Goal: Task Accomplishment & Management: Manage account settings

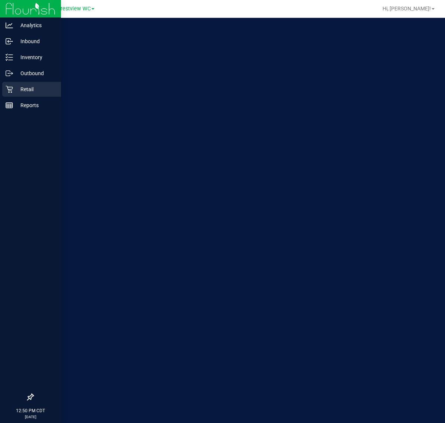
drag, startPoint x: 0, startPoint y: 0, endPoint x: 16, endPoint y: 89, distance: 90.6
click at [16, 89] on p "Retail" at bounding box center [35, 89] width 45 height 9
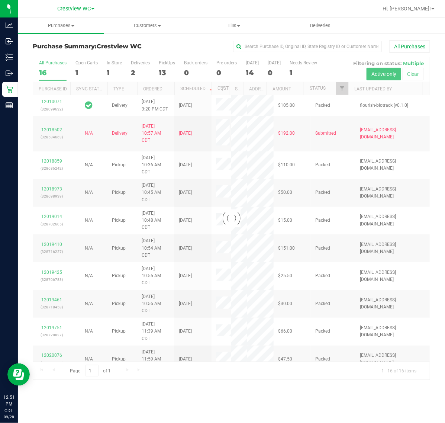
click at [165, 67] on div at bounding box center [231, 218] width 397 height 322
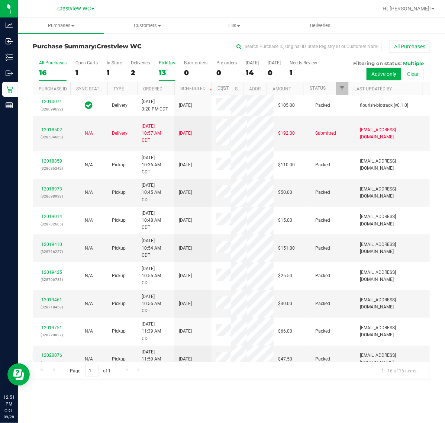
click at [168, 68] on div "13" at bounding box center [167, 72] width 16 height 9
click at [0, 0] on input "PickUps 13" at bounding box center [0, 0] width 0 height 0
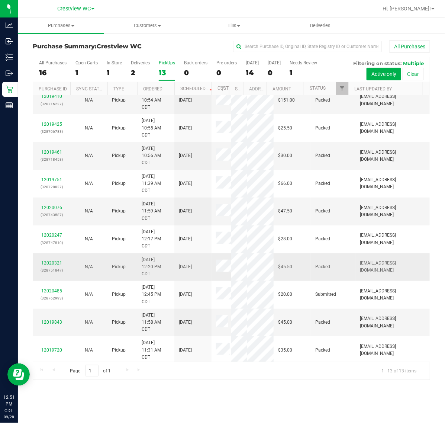
scroll to position [187, 0]
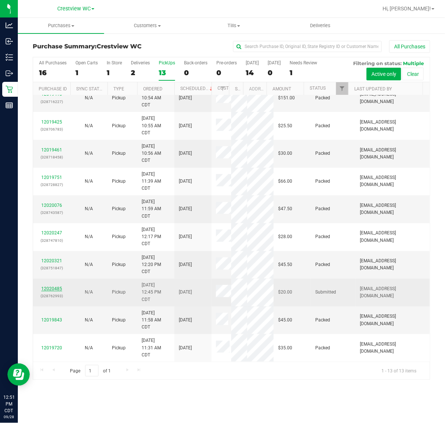
click at [51, 286] on link "12020485" at bounding box center [51, 288] width 21 height 5
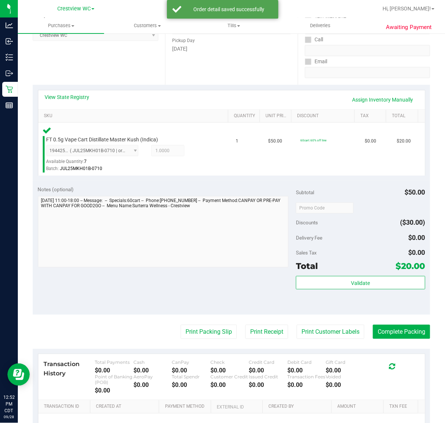
scroll to position [186, 0]
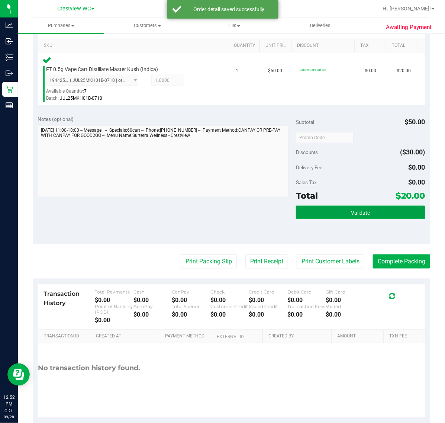
drag, startPoint x: 340, startPoint y: 213, endPoint x: 325, endPoint y: 213, distance: 14.9
click at [340, 213] on button "Validate" at bounding box center [360, 212] width 129 height 13
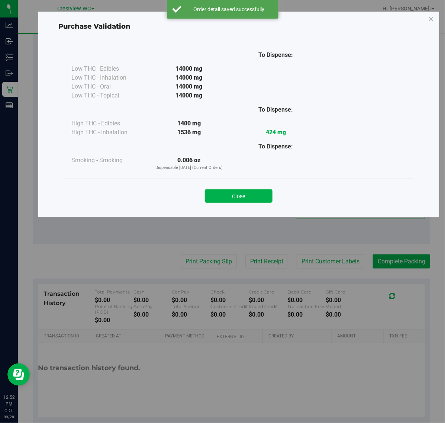
click at [227, 193] on button "Close" at bounding box center [239, 195] width 68 height 13
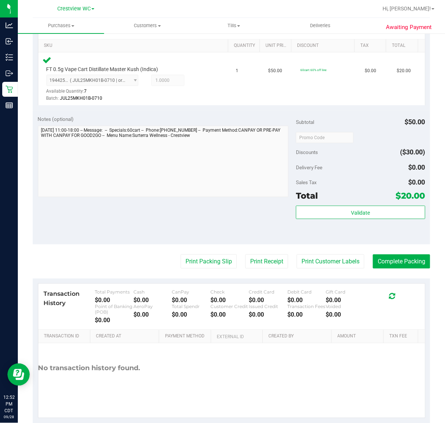
click at [398, 199] on span "$20.00" at bounding box center [410, 195] width 29 height 10
click at [398, 206] on button "Validate" at bounding box center [360, 212] width 129 height 13
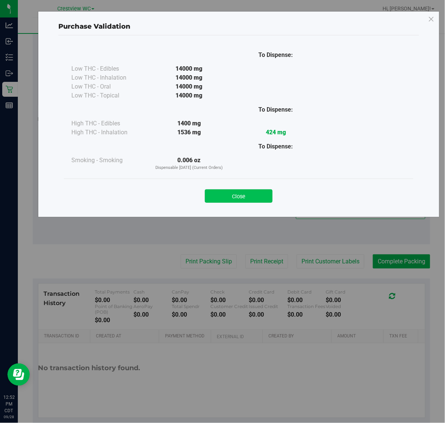
click at [246, 197] on button "Close" at bounding box center [239, 195] width 68 height 13
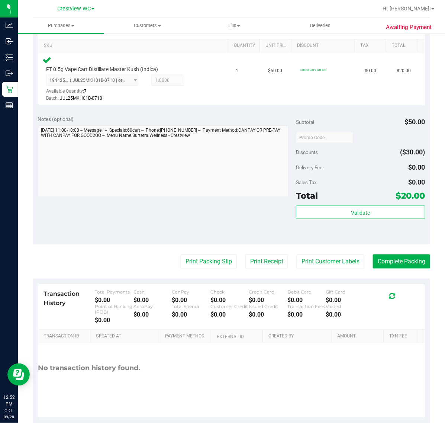
click at [213, 268] on purchase-details "Back Edit Purchase Cancel Purchase View Profile # 12020485 BioTrack ID: - Submi…" at bounding box center [231, 138] width 397 height 569
click at [211, 261] on button "Print Packing Slip" at bounding box center [209, 261] width 56 height 14
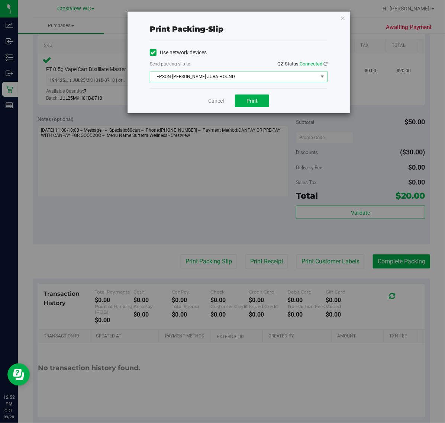
click at [232, 79] on span "EPSON-[PERSON_NAME]-JURA-HOUND" at bounding box center [234, 76] width 168 height 10
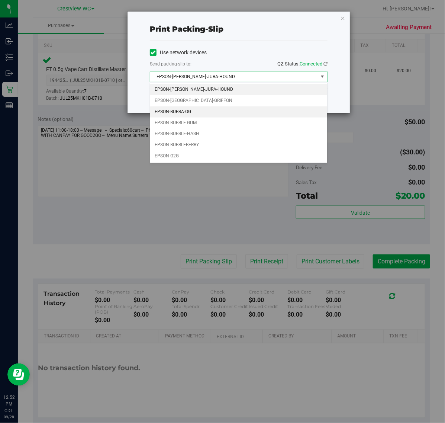
click at [179, 107] on li "EPSON-BUBBA-OG" at bounding box center [238, 111] width 177 height 11
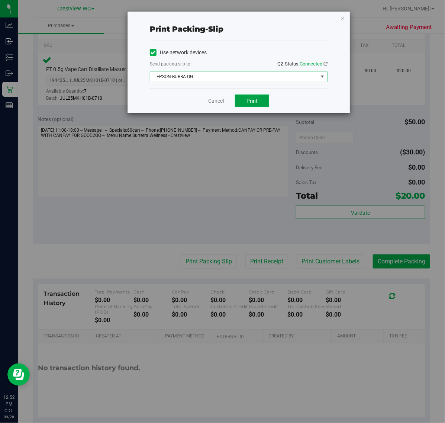
click at [242, 107] on button "Print" at bounding box center [252, 100] width 34 height 13
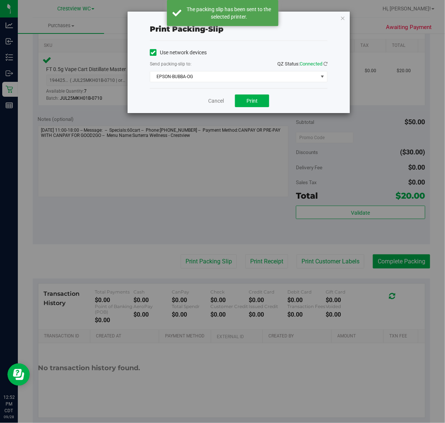
click at [210, 114] on div "Print packing-slip Use network devices Send packing-slip to: QZ Status: Connect…" at bounding box center [225, 211] width 450 height 423
click at [211, 100] on link "Cancel" at bounding box center [216, 101] width 16 height 8
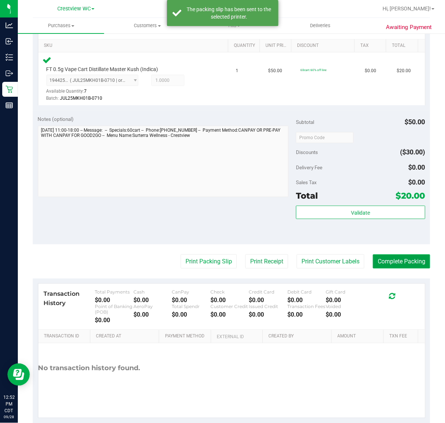
click at [402, 255] on button "Complete Packing" at bounding box center [401, 261] width 57 height 14
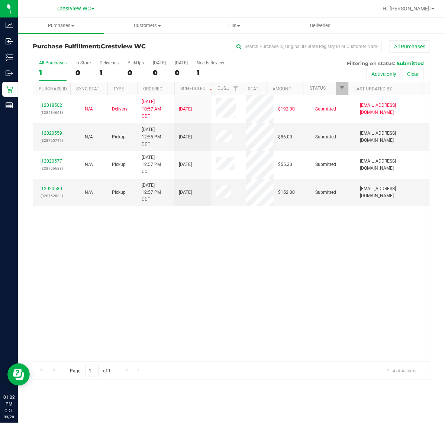
click at [155, 329] on div "12018502 (328584663) N/A Delivery [DATE] 10:57 AM CDT 10/2/2025 $192.00 Submitt…" at bounding box center [231, 228] width 397 height 266
click at [56, 133] on link "12020559" at bounding box center [51, 132] width 21 height 5
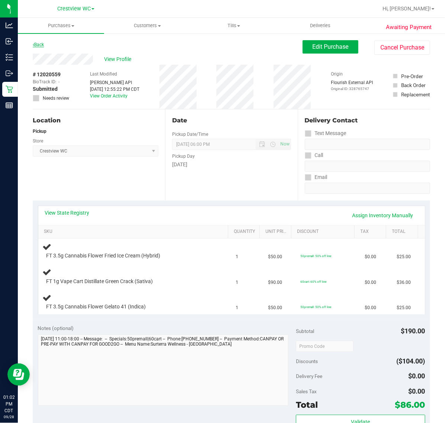
click at [33, 45] on icon at bounding box center [33, 44] width 1 height 4
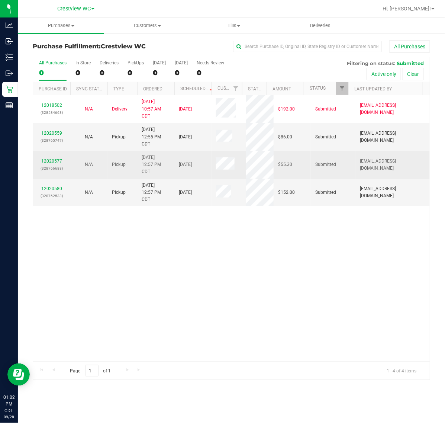
click at [52, 164] on div "12020577 (328766688)" at bounding box center [52, 165] width 28 height 14
click at [58, 161] on link "12020577" at bounding box center [51, 160] width 21 height 5
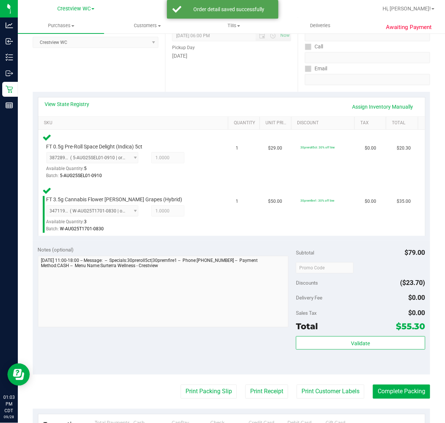
scroll to position [120, 0]
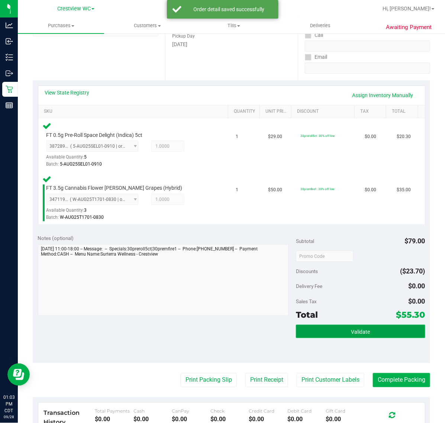
click at [370, 334] on button "Validate" at bounding box center [360, 330] width 129 height 13
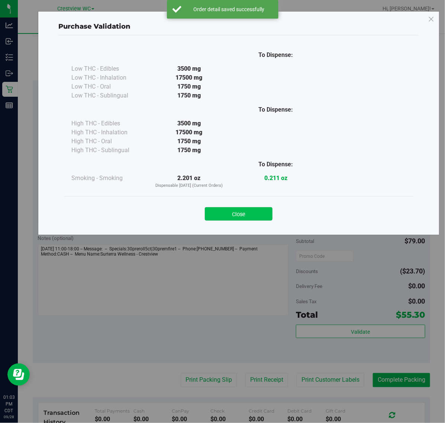
click at [257, 212] on button "Close" at bounding box center [239, 213] width 68 height 13
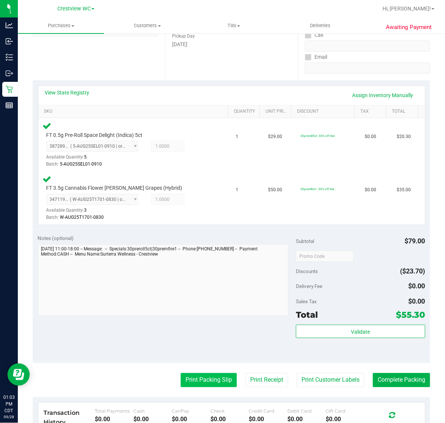
click at [200, 380] on button "Print Packing Slip" at bounding box center [209, 380] width 56 height 14
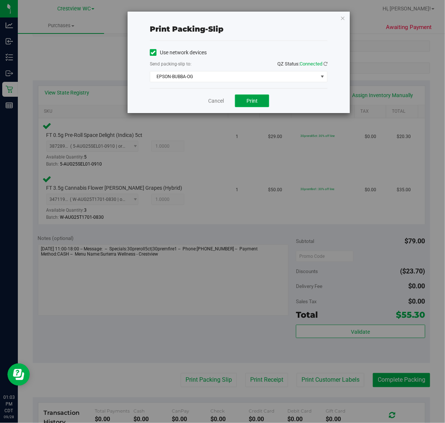
click at [246, 101] on button "Print" at bounding box center [252, 100] width 34 height 13
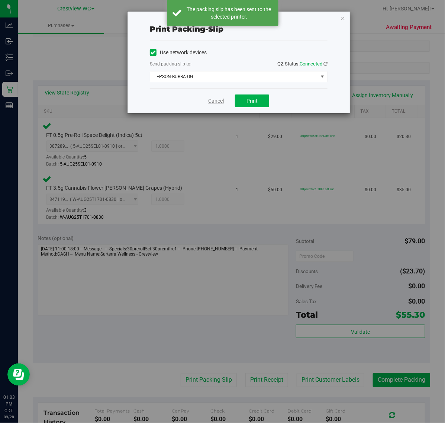
click at [209, 101] on link "Cancel" at bounding box center [216, 101] width 16 height 8
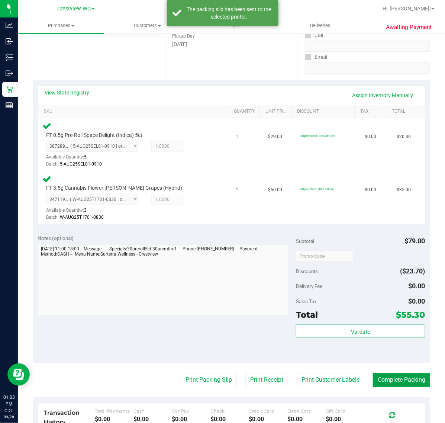
click at [391, 378] on button "Complete Packing" at bounding box center [401, 380] width 57 height 14
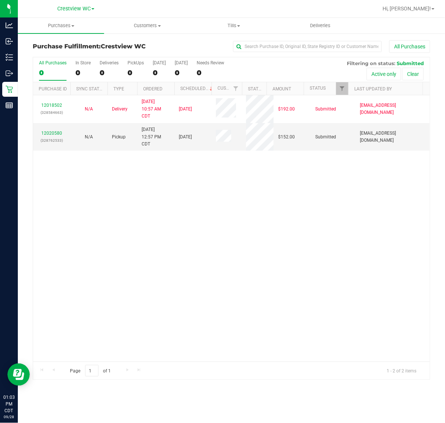
click at [18, 109] on div "Purchase Fulfillment: Crestview WC All Purchases All Purchases 0 In Store 0 Del…" at bounding box center [231, 210] width 427 height 354
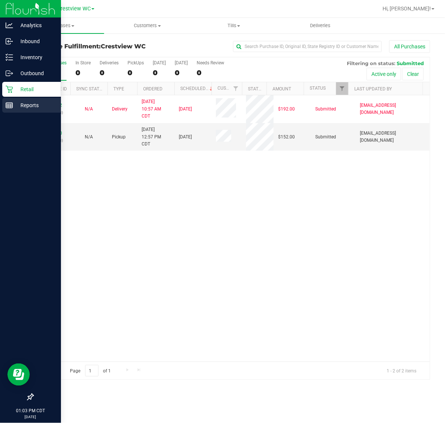
click at [14, 104] on p "Reports" at bounding box center [35, 105] width 45 height 9
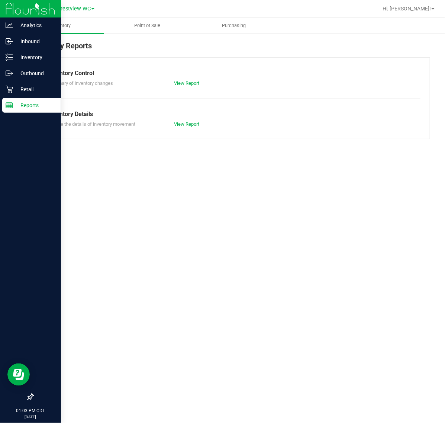
click at [149, 26] on span "Point of Sale" at bounding box center [147, 25] width 46 height 7
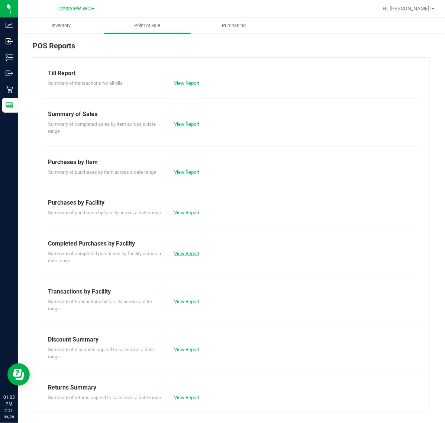
click at [191, 256] on link "View Report" at bounding box center [186, 253] width 25 height 6
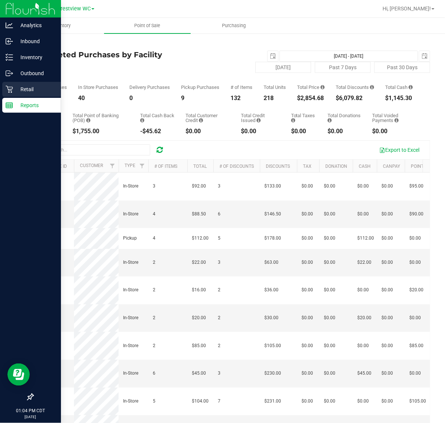
click at [13, 91] on p "Retail" at bounding box center [35, 89] width 45 height 9
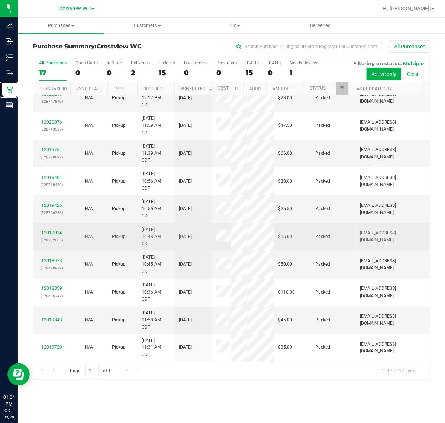
scroll to position [95, 0]
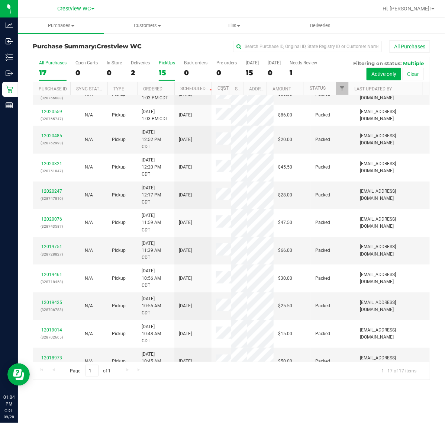
click at [169, 69] on div "15" at bounding box center [167, 72] width 16 height 9
click at [0, 0] on input "PickUps 15" at bounding box center [0, 0] width 0 height 0
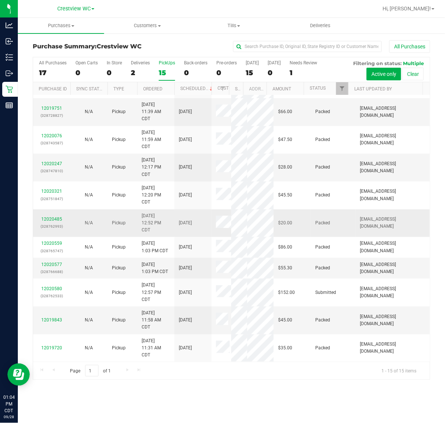
scroll to position [229, 0]
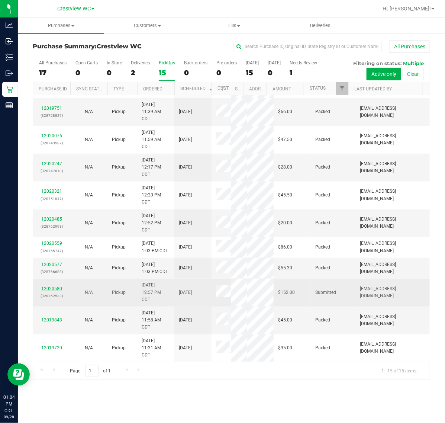
click at [56, 286] on link "12020580" at bounding box center [51, 288] width 21 height 5
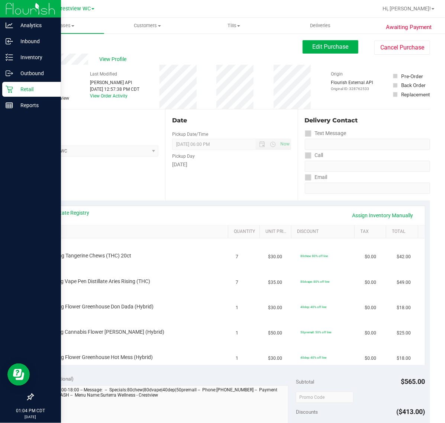
click at [16, 90] on p "Retail" at bounding box center [35, 89] width 45 height 9
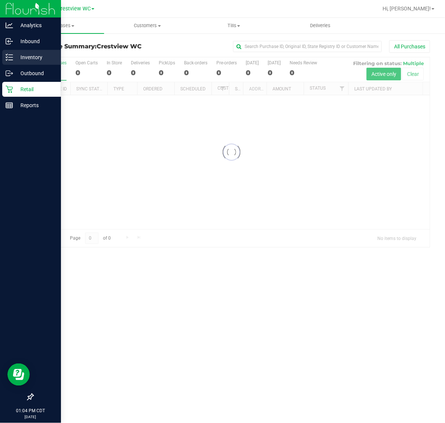
click at [20, 60] on p "Inventory" at bounding box center [35, 57] width 45 height 9
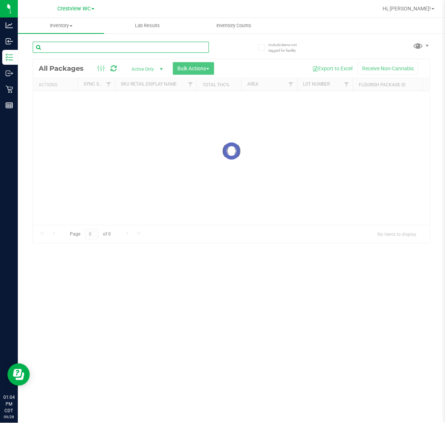
click at [101, 43] on input "text" at bounding box center [121, 47] width 176 height 11
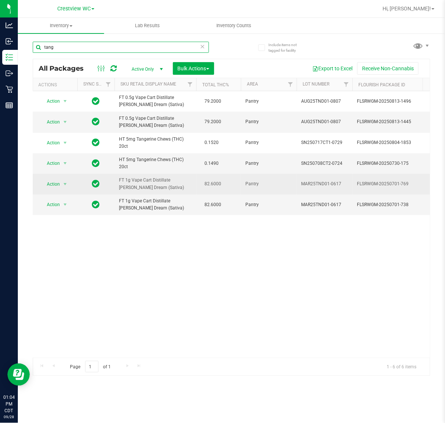
scroll to position [0, 1]
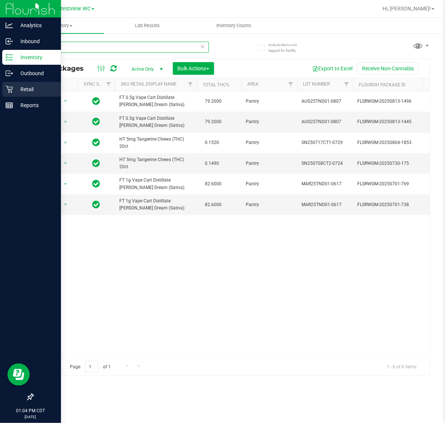
type input "tang"
click at [11, 91] on icon at bounding box center [9, 89] width 7 height 7
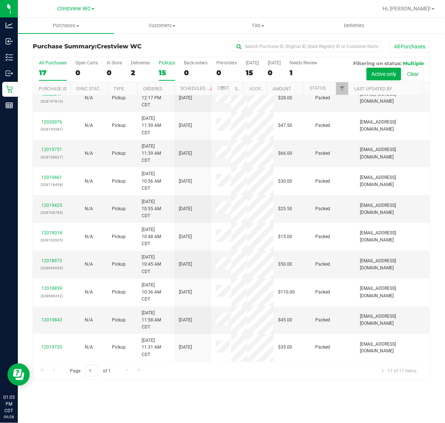
click at [170, 69] on div "15" at bounding box center [167, 72] width 16 height 9
click at [0, 0] on input "PickUps 15" at bounding box center [0, 0] width 0 height 0
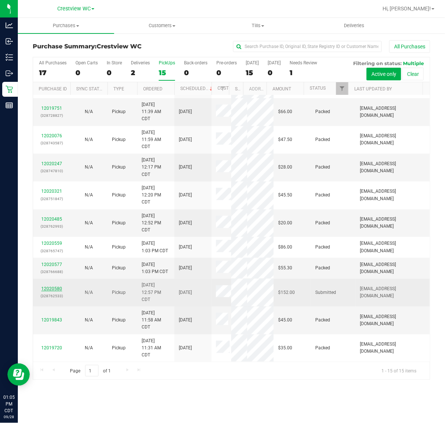
click at [58, 286] on link "12020580" at bounding box center [51, 288] width 21 height 5
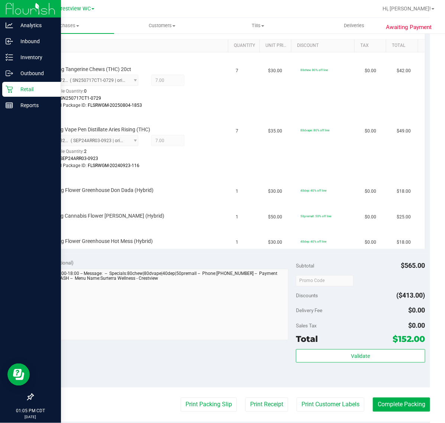
click at [14, 88] on p "Retail" at bounding box center [35, 89] width 45 height 9
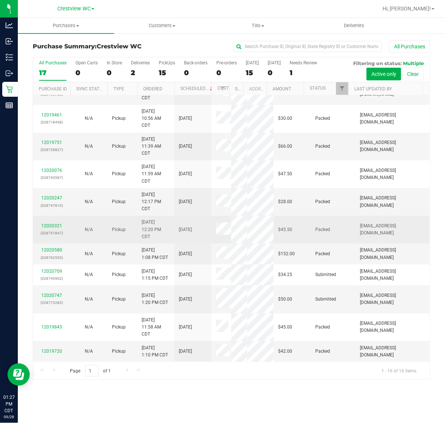
scroll to position [299, 0]
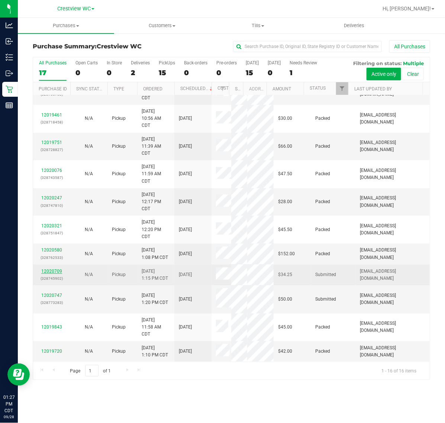
click at [58, 268] on link "12020709" at bounding box center [51, 270] width 21 height 5
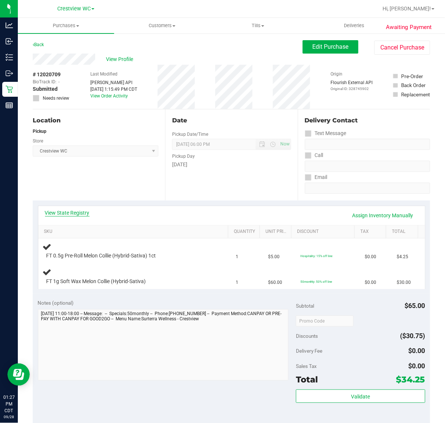
click at [83, 209] on link "View State Registry" at bounding box center [67, 212] width 45 height 7
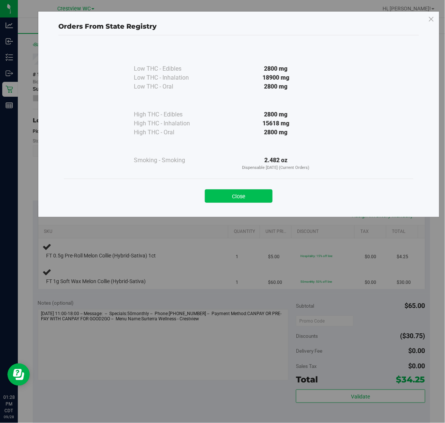
click at [256, 200] on button "Close" at bounding box center [239, 195] width 68 height 13
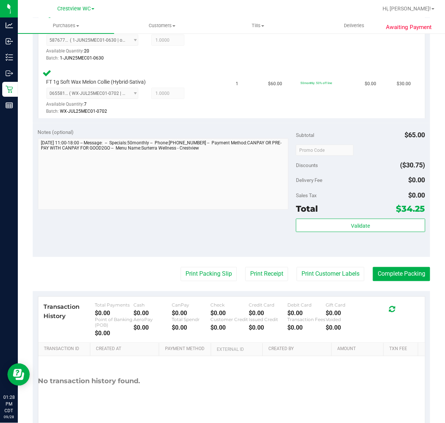
scroll to position [232, 0]
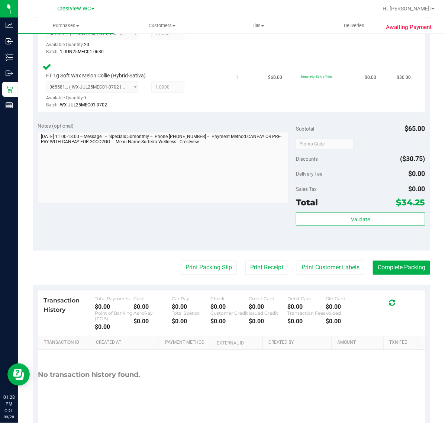
click at [311, 226] on div "Validate" at bounding box center [360, 228] width 129 height 33
click at [311, 220] on button "Validate" at bounding box center [360, 218] width 129 height 13
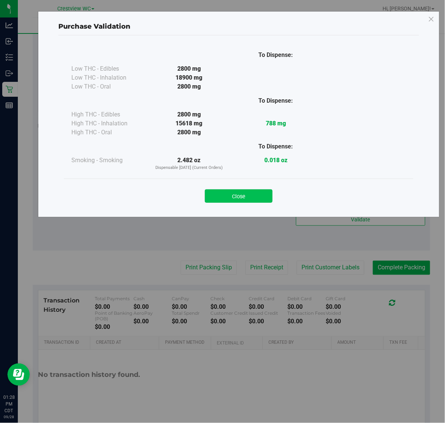
click at [245, 197] on button "Close" at bounding box center [239, 195] width 68 height 13
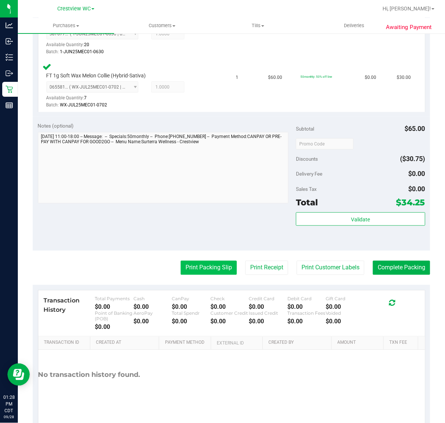
click at [216, 266] on button "Print Packing Slip" at bounding box center [209, 268] width 56 height 14
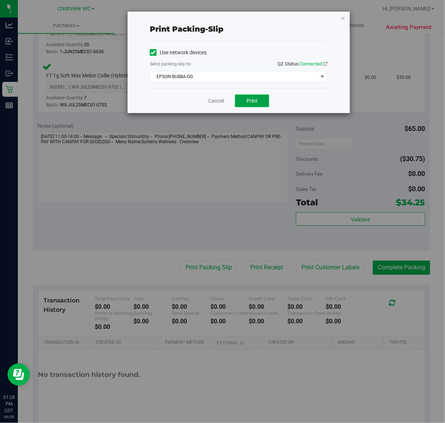
click at [251, 105] on button "Print" at bounding box center [252, 100] width 34 height 13
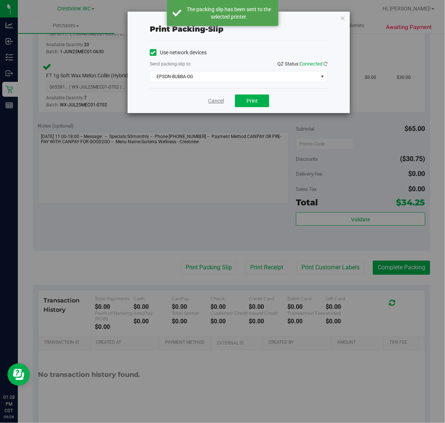
click at [218, 103] on link "Cancel" at bounding box center [216, 101] width 16 height 8
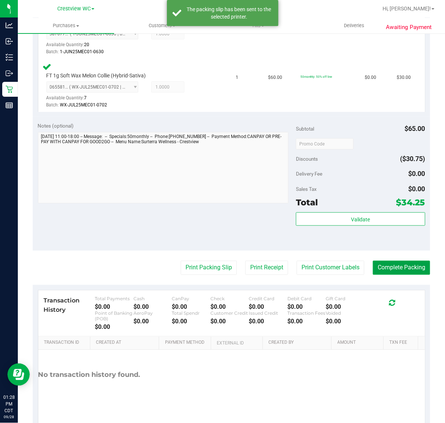
drag, startPoint x: 379, startPoint y: 265, endPoint x: 354, endPoint y: 257, distance: 26.0
click at [379, 265] on button "Complete Packing" at bounding box center [401, 268] width 57 height 14
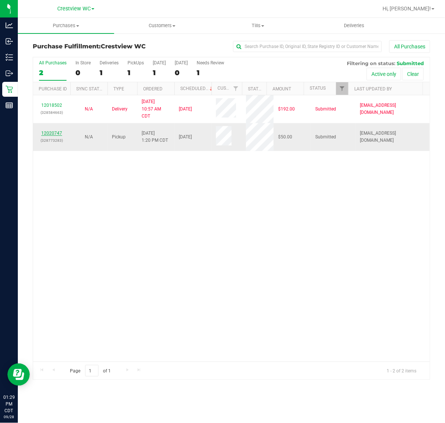
click at [56, 134] on link "12020747" at bounding box center [51, 132] width 21 height 5
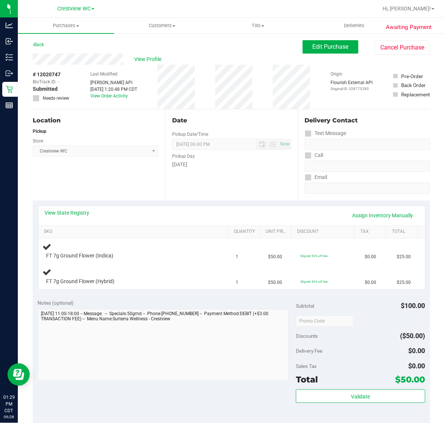
click at [80, 221] on div "View State Registry Assign Inventory Manually" at bounding box center [231, 215] width 373 height 13
click at [82, 216] on div "View State Registry Assign Inventory Manually" at bounding box center [231, 215] width 373 height 13
click at [82, 212] on link "View State Registry" at bounding box center [67, 212] width 45 height 7
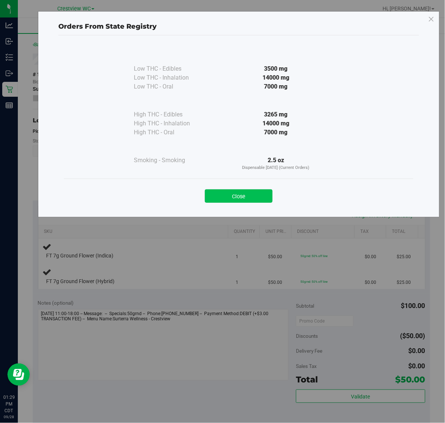
click at [220, 197] on button "Close" at bounding box center [239, 195] width 68 height 13
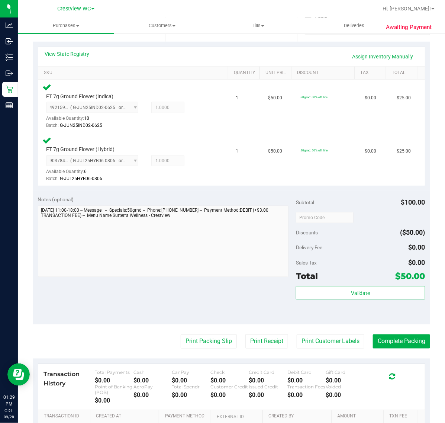
scroll to position [252, 0]
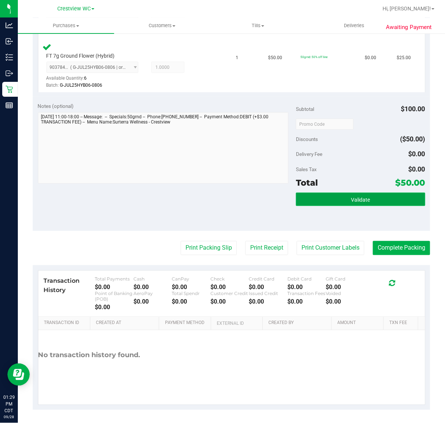
click at [303, 197] on button "Validate" at bounding box center [360, 199] width 129 height 13
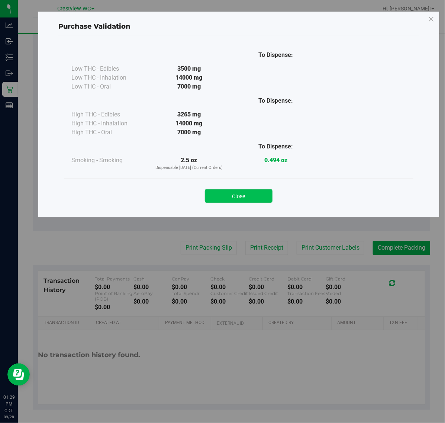
click at [217, 193] on button "Close" at bounding box center [239, 195] width 68 height 13
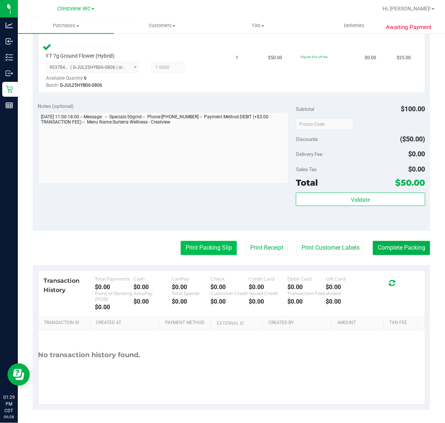
click at [195, 249] on button "Print Packing Slip" at bounding box center [209, 248] width 56 height 14
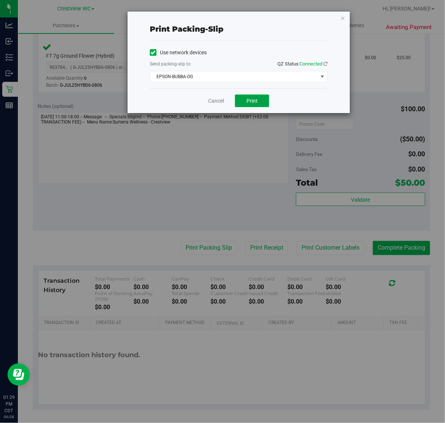
click at [242, 104] on button "Print" at bounding box center [252, 100] width 34 height 13
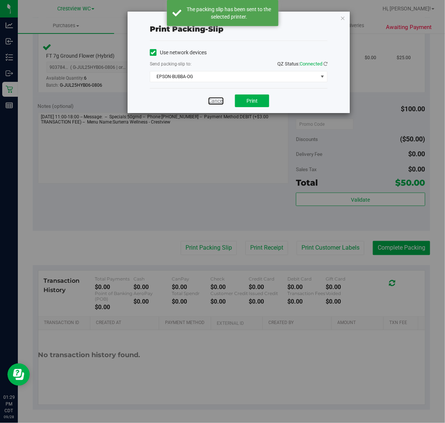
drag, startPoint x: 217, startPoint y: 103, endPoint x: 220, endPoint y: 110, distance: 7.0
click at [217, 103] on link "Cancel" at bounding box center [216, 101] width 16 height 8
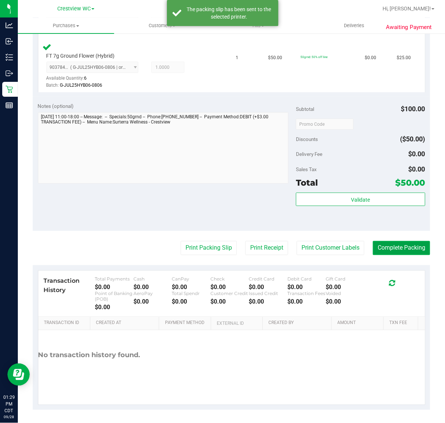
click at [401, 245] on button "Complete Packing" at bounding box center [401, 248] width 57 height 14
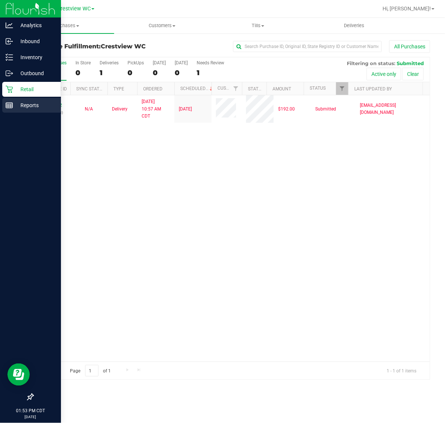
click at [10, 106] on icon at bounding box center [9, 104] width 7 height 7
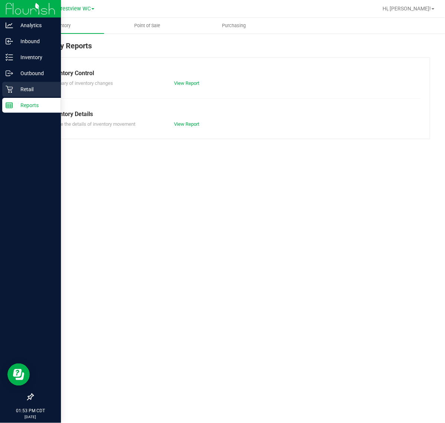
click at [38, 94] on div "Retail" at bounding box center [31, 89] width 59 height 15
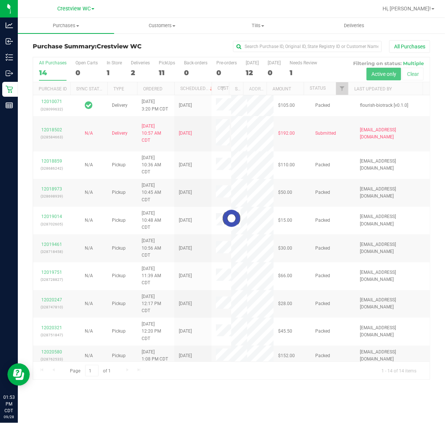
click at [113, 68] on div at bounding box center [231, 218] width 397 height 322
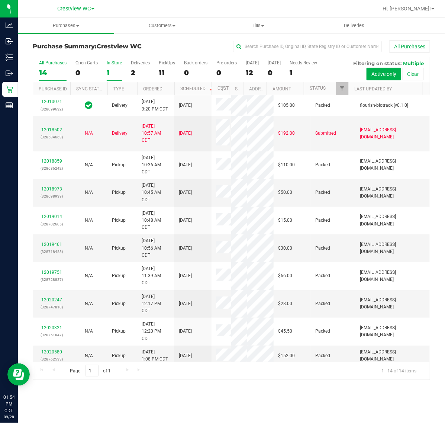
click at [113, 69] on div "1" at bounding box center [114, 72] width 15 height 9
click at [0, 0] on input "In Store 1" at bounding box center [0, 0] width 0 height 0
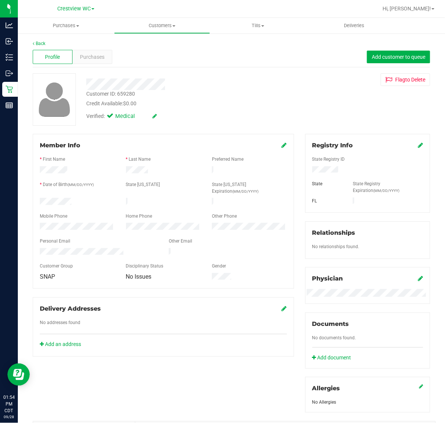
click at [101, 45] on div "Back" at bounding box center [231, 43] width 397 height 7
click at [103, 51] on div "Purchases" at bounding box center [92, 57] width 40 height 14
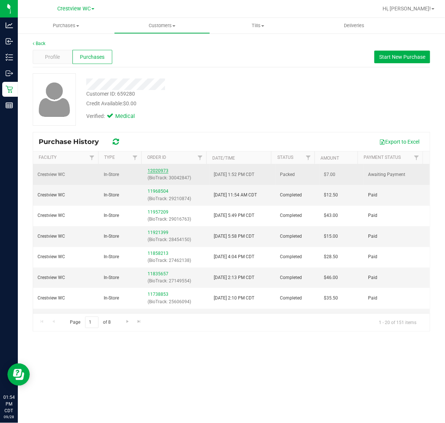
click at [153, 172] on link "12020973" at bounding box center [158, 170] width 21 height 5
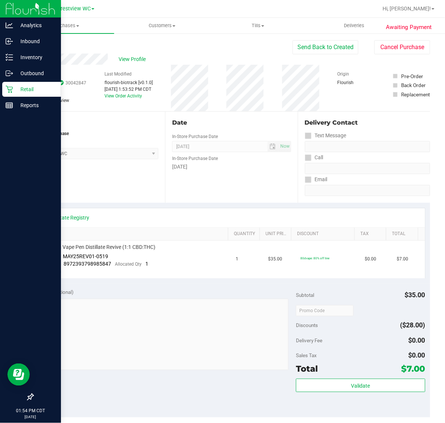
click at [12, 86] on icon at bounding box center [9, 88] width 7 height 7
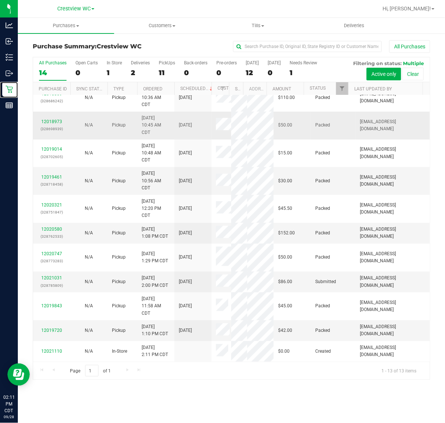
scroll to position [173, 0]
click at [60, 275] on link "12021031" at bounding box center [51, 277] width 21 height 5
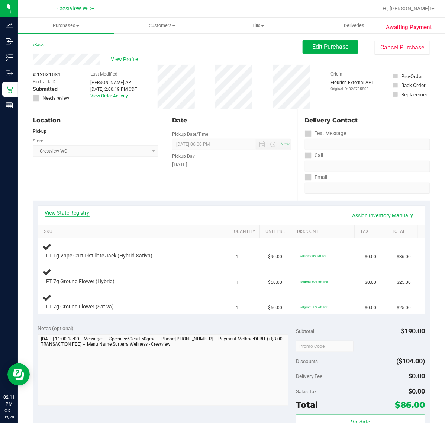
click at [71, 209] on link "View State Registry" at bounding box center [67, 212] width 45 height 7
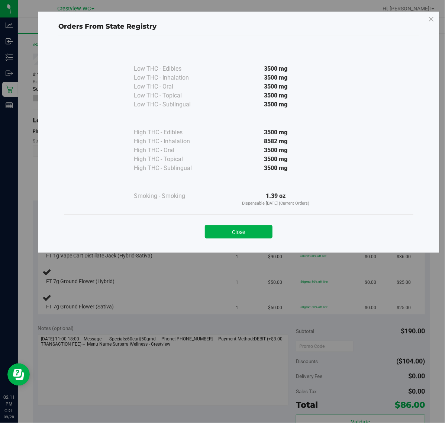
drag, startPoint x: 255, startPoint y: 232, endPoint x: 261, endPoint y: 227, distance: 8.0
click at [258, 232] on button "Close" at bounding box center [239, 231] width 68 height 13
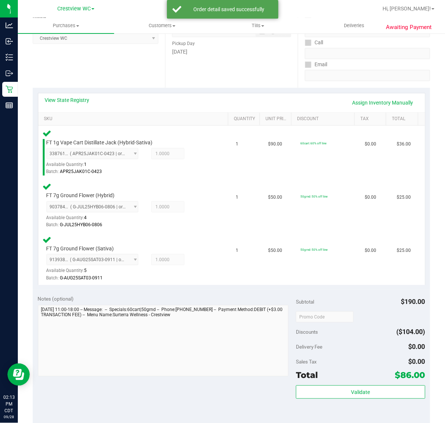
scroll to position [186, 0]
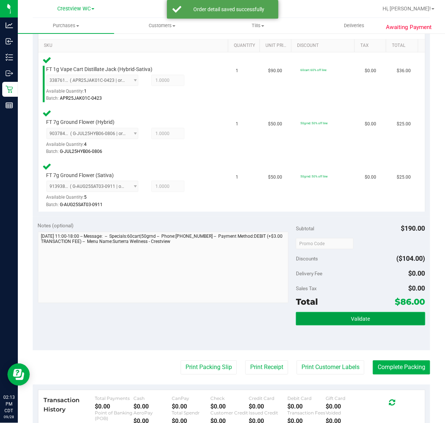
click at [335, 312] on button "Validate" at bounding box center [360, 318] width 129 height 13
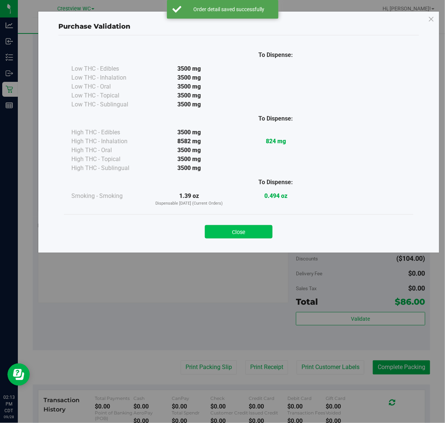
click at [238, 230] on button "Close" at bounding box center [239, 231] width 68 height 13
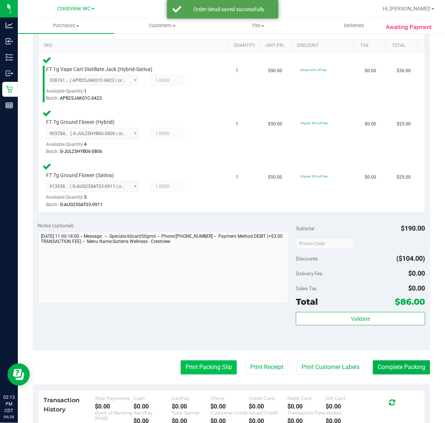
click at [206, 367] on button "Print Packing Slip" at bounding box center [209, 367] width 56 height 14
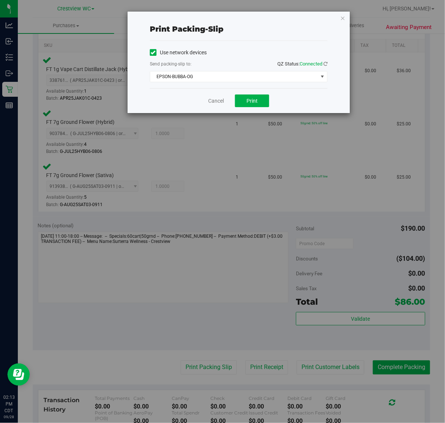
click at [250, 108] on div "Cancel Print" at bounding box center [239, 100] width 178 height 25
click at [250, 105] on button "Print" at bounding box center [252, 100] width 34 height 13
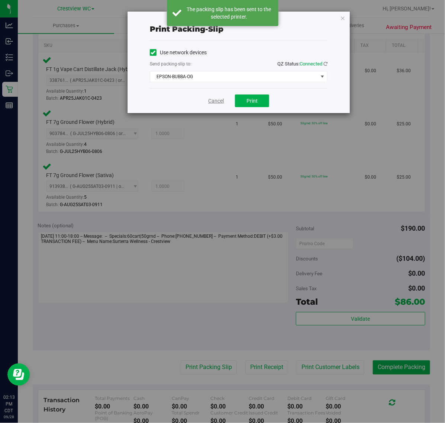
click at [214, 105] on link "Cancel" at bounding box center [216, 101] width 16 height 8
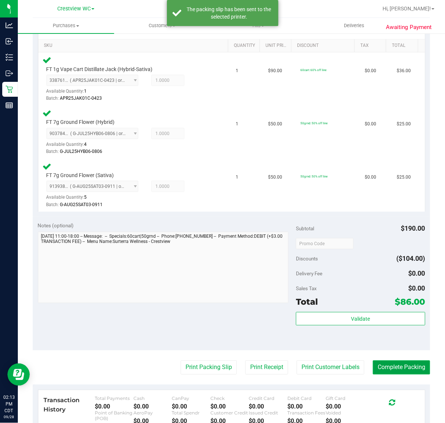
click at [389, 363] on button "Complete Packing" at bounding box center [401, 367] width 57 height 14
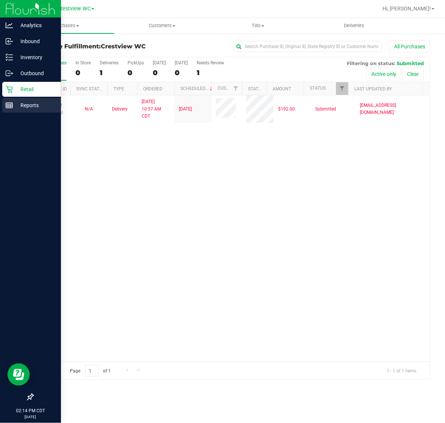
click at [25, 104] on p "Reports" at bounding box center [35, 105] width 45 height 9
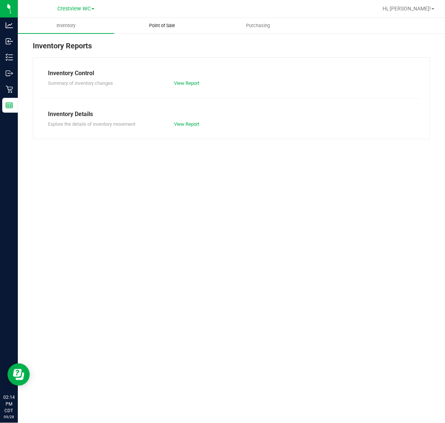
click at [175, 28] on span "Point of Sale" at bounding box center [162, 25] width 46 height 7
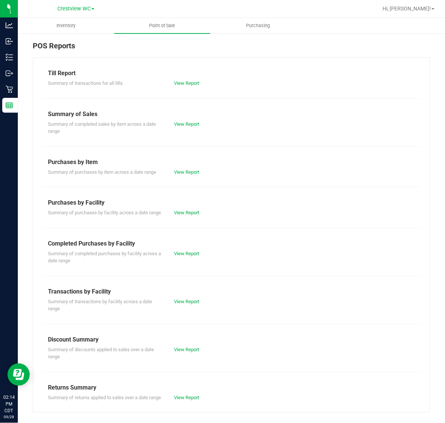
click at [199, 257] on div "View Report" at bounding box center [199, 253] width 63 height 7
click at [197, 256] on link "View Report" at bounding box center [186, 253] width 25 height 6
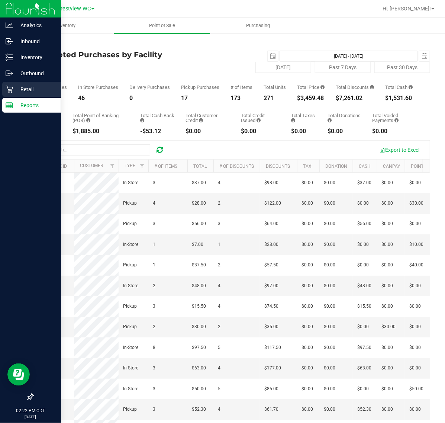
click at [27, 92] on p "Retail" at bounding box center [35, 89] width 45 height 9
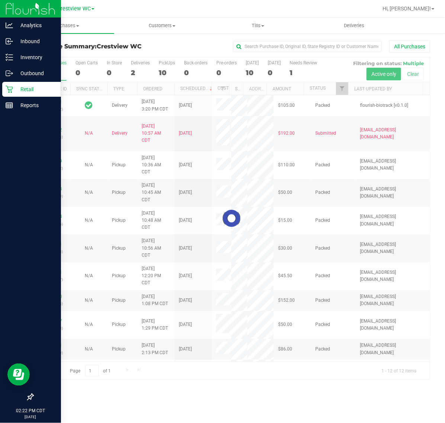
click at [164, 73] on div at bounding box center [231, 218] width 397 height 322
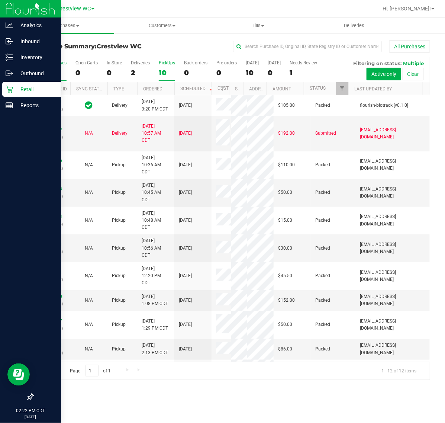
click at [167, 68] on label "PickUps 10" at bounding box center [167, 70] width 16 height 20
click at [0, 0] on input "PickUps 10" at bounding box center [0, 0] width 0 height 0
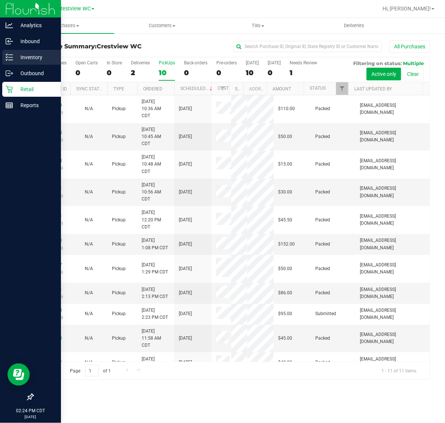
click at [7, 59] on icon at bounding box center [6, 59] width 1 height 1
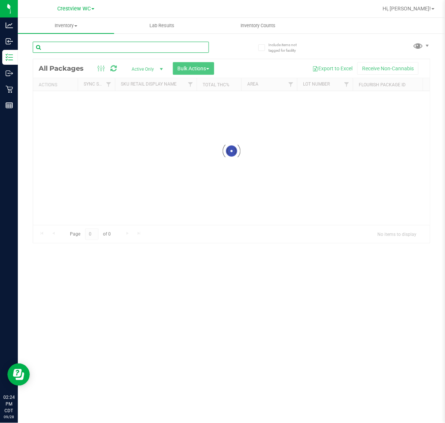
click at [64, 51] on input "text" at bounding box center [121, 47] width 176 height 11
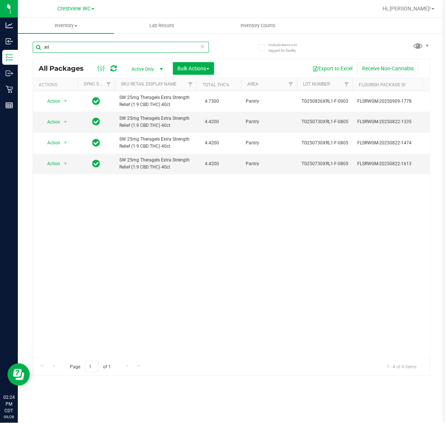
type input "xrl"
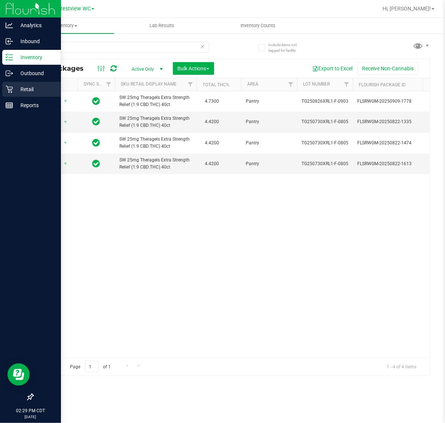
click at [17, 88] on p "Retail" at bounding box center [35, 89] width 45 height 9
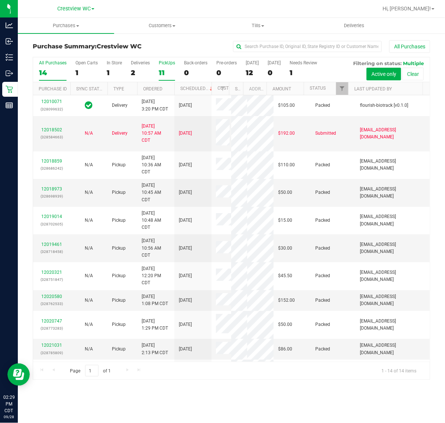
click at [166, 61] on div "PickUps" at bounding box center [167, 62] width 16 height 5
click at [0, 0] on input "PickUps 11" at bounding box center [0, 0] width 0 height 0
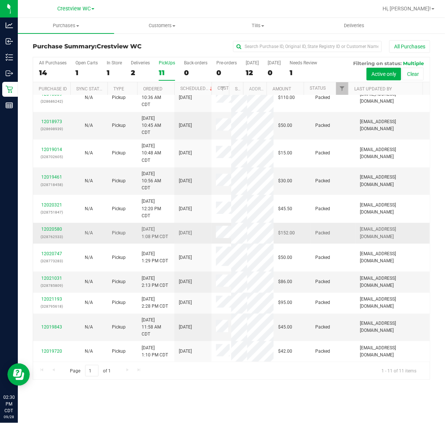
scroll to position [110, 0]
click at [117, 74] on div "1" at bounding box center [114, 72] width 15 height 9
click at [0, 0] on input "In Store 1" at bounding box center [0, 0] width 0 height 0
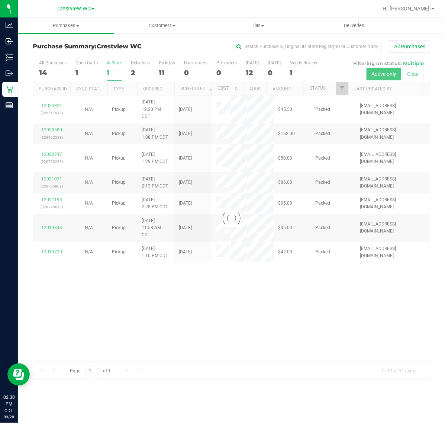
scroll to position [0, 0]
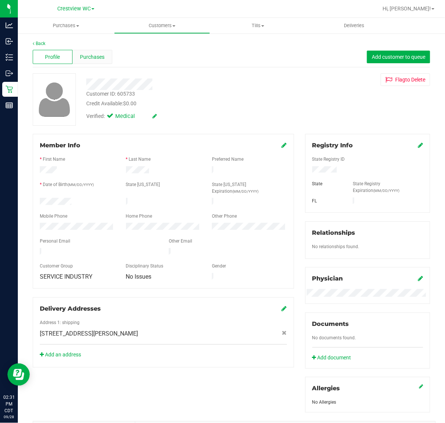
click at [85, 58] on span "Purchases" at bounding box center [92, 57] width 25 height 8
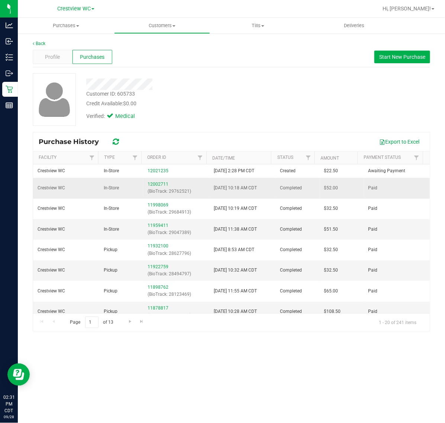
click at [164, 190] on p "(BioTrack: 29762521)" at bounding box center [176, 191] width 57 height 7
click at [161, 183] on link "12002711" at bounding box center [158, 183] width 21 height 5
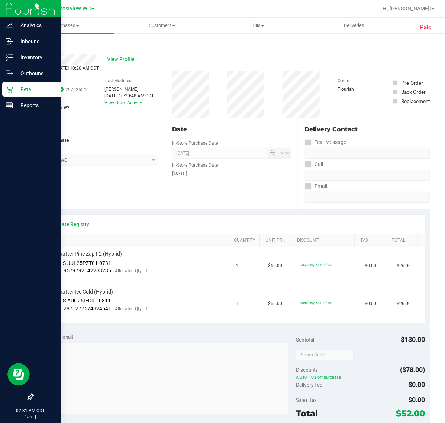
click at [42, 88] on p "Retail" at bounding box center [35, 89] width 45 height 9
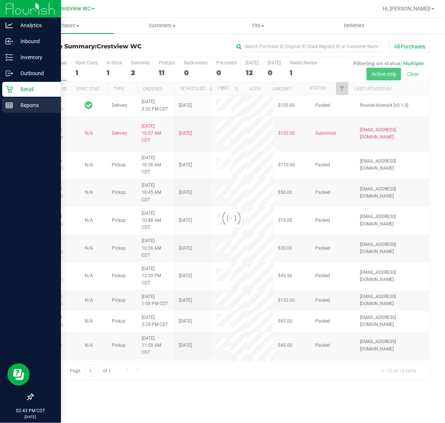
click at [9, 105] on line at bounding box center [9, 105] width 7 height 0
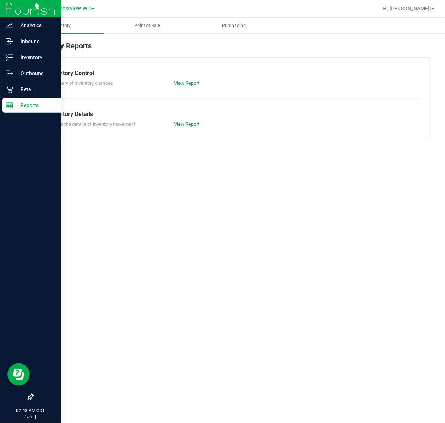
click at [155, 9] on div at bounding box center [255, 8] width 245 height 14
click at [159, 26] on span "Point of Sale" at bounding box center [147, 25] width 46 height 7
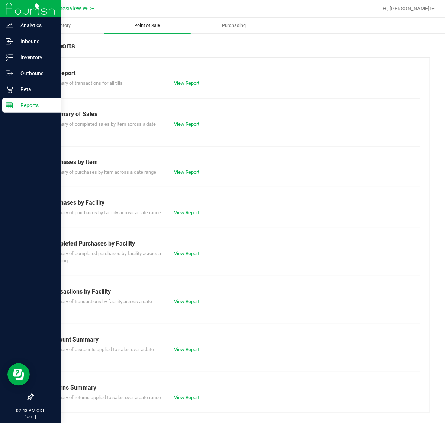
click at [193, 256] on link "View Report" at bounding box center [186, 253] width 25 height 6
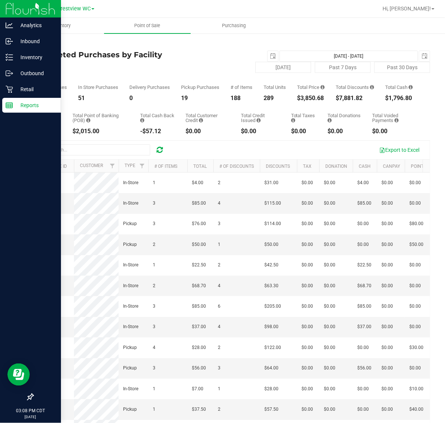
click at [298, 109] on div "Total CanPay $96.00 Total Point of Banking (POB) $2,015.00 Total Cash Back -$57…" at bounding box center [231, 117] width 397 height 33
click at [23, 93] on p "Retail" at bounding box center [35, 89] width 45 height 9
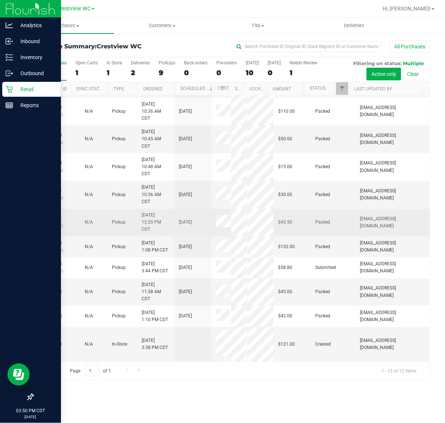
scroll to position [152, 0]
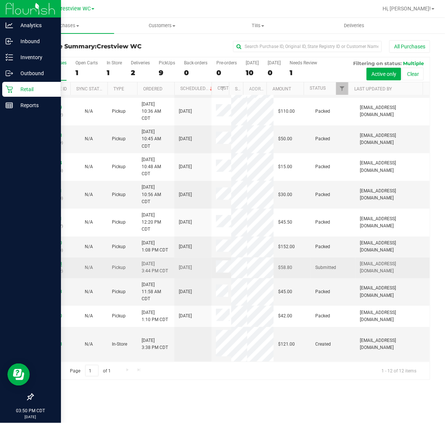
click at [56, 261] on link "12021738" at bounding box center [51, 263] width 21 height 5
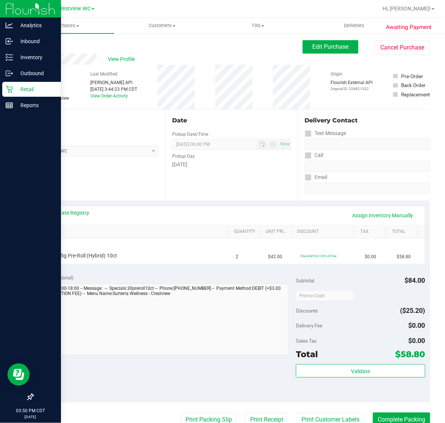
click at [51, 207] on div "View State Registry Assign Inventory Manually" at bounding box center [231, 215] width 387 height 19
click at [61, 209] on link "View State Registry" at bounding box center [67, 212] width 45 height 7
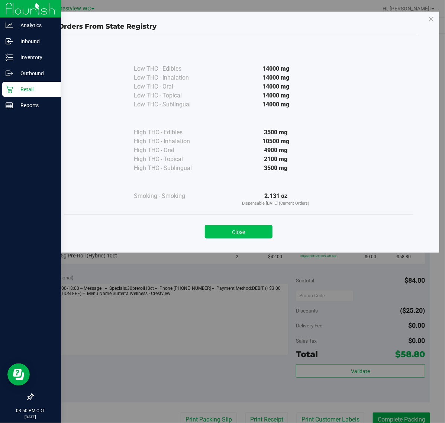
click at [242, 230] on button "Close" at bounding box center [239, 231] width 68 height 13
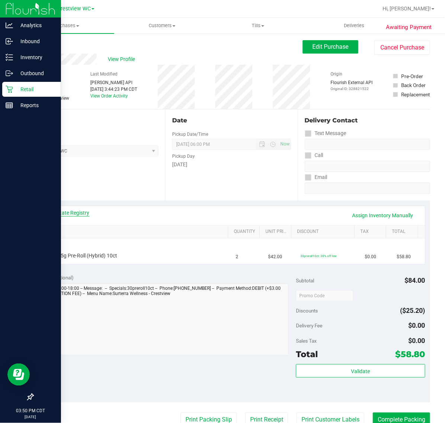
drag, startPoint x: 59, startPoint y: 204, endPoint x: 64, endPoint y: 211, distance: 8.3
click at [59, 205] on div "View State Registry Assign Inventory Manually SKU Quantity Unit Price Discount …" at bounding box center [231, 234] width 397 height 68
click at [64, 211] on link "View State Registry" at bounding box center [67, 212] width 45 height 7
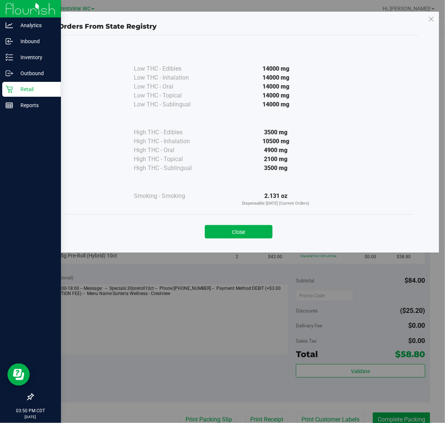
click at [231, 231] on button "Close" at bounding box center [239, 231] width 68 height 13
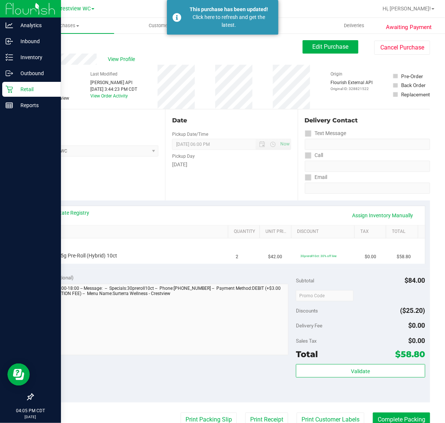
drag, startPoint x: 16, startPoint y: 88, endPoint x: 21, endPoint y: 88, distance: 5.2
click at [16, 88] on p "Retail" at bounding box center [35, 89] width 45 height 9
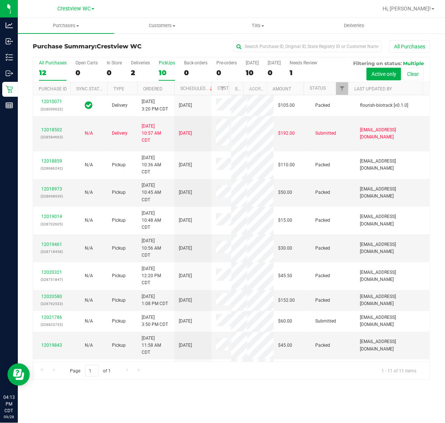
click at [165, 75] on div "10" at bounding box center [167, 72] width 16 height 9
click at [0, 0] on input "PickUps 10" at bounding box center [0, 0] width 0 height 0
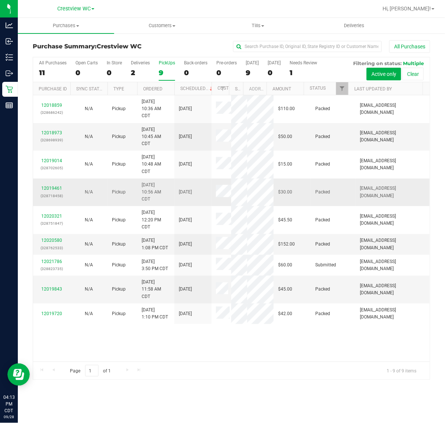
scroll to position [19, 0]
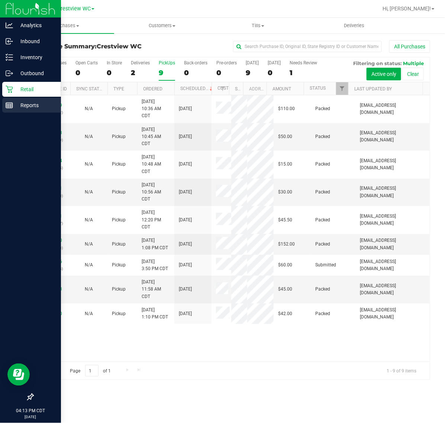
click at [6, 108] on icon at bounding box center [9, 104] width 7 height 7
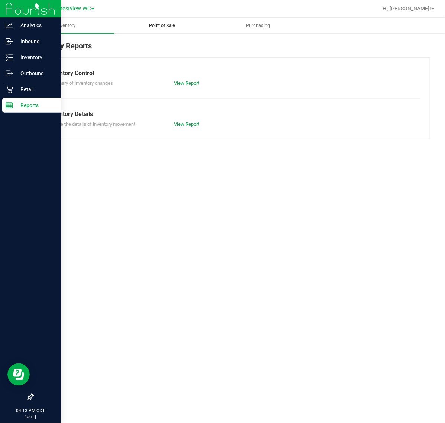
click at [186, 27] on uib-tab-heading "Point of Sale" at bounding box center [162, 25] width 96 height 15
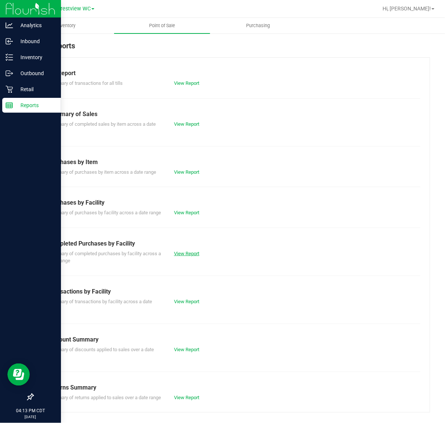
click at [187, 256] on link "View Report" at bounding box center [186, 253] width 25 height 6
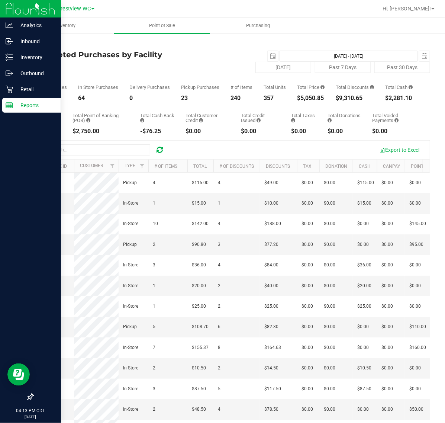
drag, startPoint x: 294, startPoint y: 102, endPoint x: 326, endPoint y: 101, distance: 32.4
click at [326, 101] on div "Total Purchases 87 In Store Purchases 64 Delivery Purchases 0 Pickup Purchases …" at bounding box center [231, 87] width 397 height 28
click at [287, 110] on div "Total CanPay $96.00 Total Point of Banking (POB) $2,750.00 Total Cash Back -$76…" at bounding box center [231, 117] width 397 height 33
drag, startPoint x: 311, startPoint y: 104, endPoint x: 330, endPoint y: 104, distance: 19.0
click at [330, 101] on div "Total Purchases 87 In Store Purchases 64 Delivery Purchases 0 Pickup Purchases …" at bounding box center [231, 87] width 397 height 28
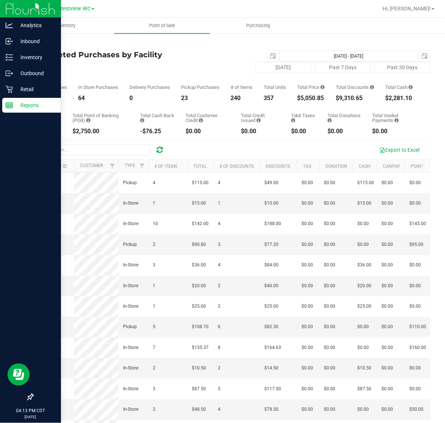
click at [330, 101] on div "Total Purchases 87 In Store Purchases 64 Delivery Purchases 0 Pickup Purchases …" at bounding box center [231, 87] width 397 height 28
click at [6, 88] on icon at bounding box center [9, 88] width 7 height 7
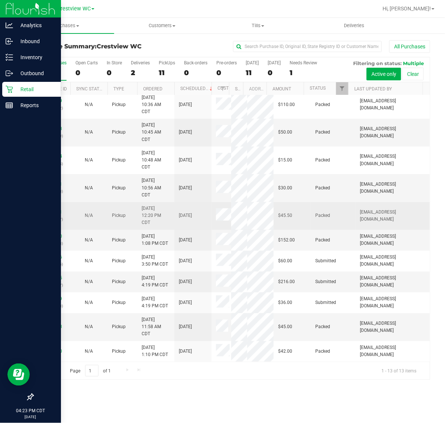
scroll to position [159, 0]
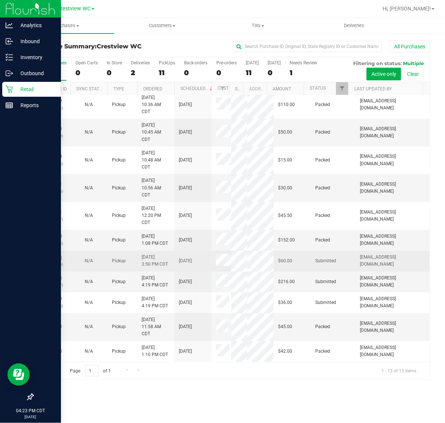
click at [51, 254] on link "12021786" at bounding box center [51, 256] width 21 height 5
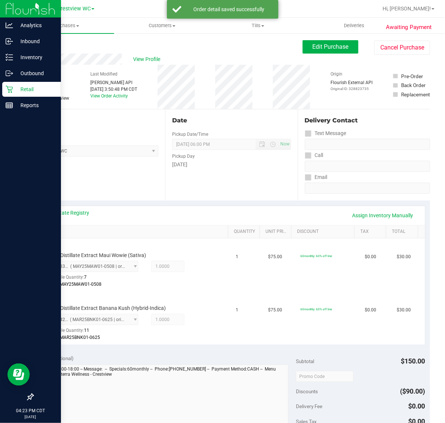
click at [12, 89] on icon at bounding box center [9, 89] width 7 height 7
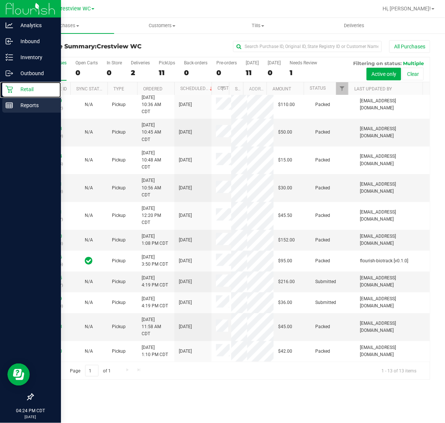
scroll to position [159, 0]
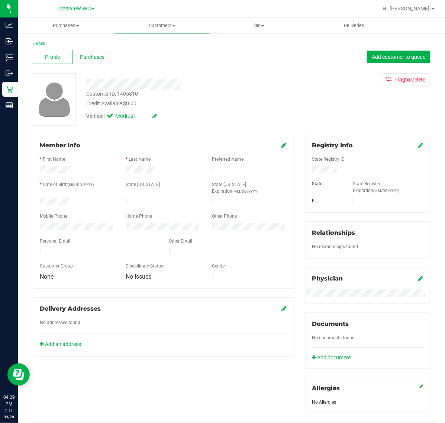
click at [89, 58] on span "Purchases" at bounding box center [92, 57] width 25 height 8
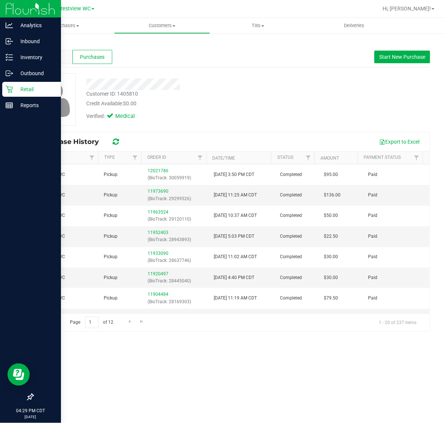
click at [13, 90] on p "Retail" at bounding box center [35, 89] width 45 height 9
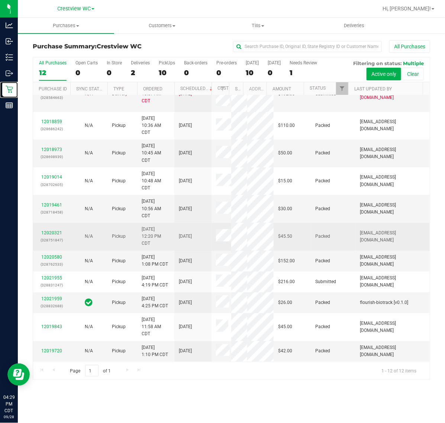
scroll to position [138, 0]
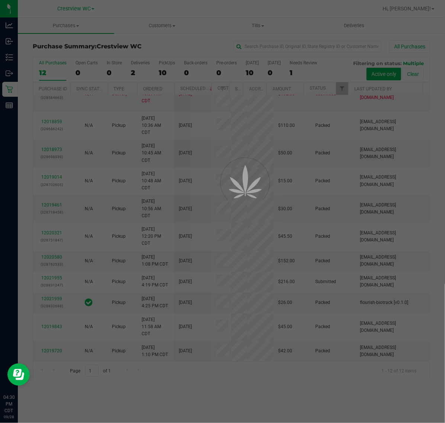
click at [226, 267] on div at bounding box center [222, 211] width 445 height 423
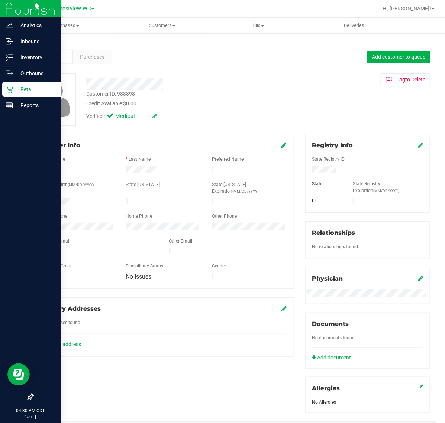
click at [24, 90] on p "Retail" at bounding box center [35, 89] width 45 height 9
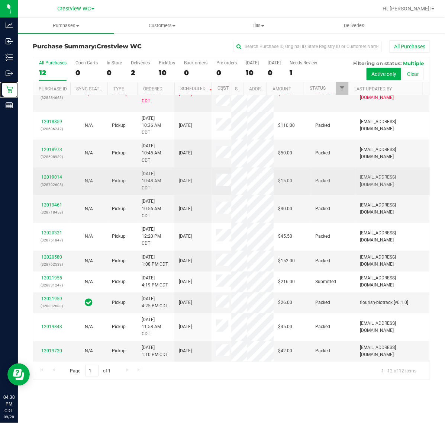
scroll to position [138, 0]
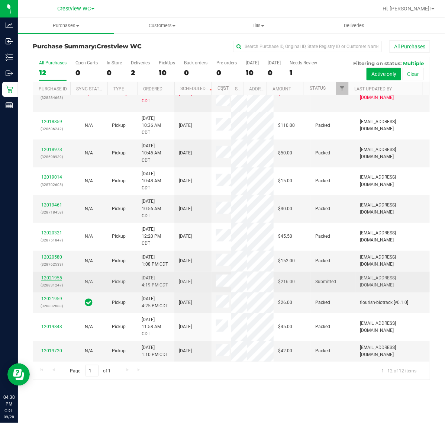
click at [60, 275] on link "12021955" at bounding box center [51, 277] width 21 height 5
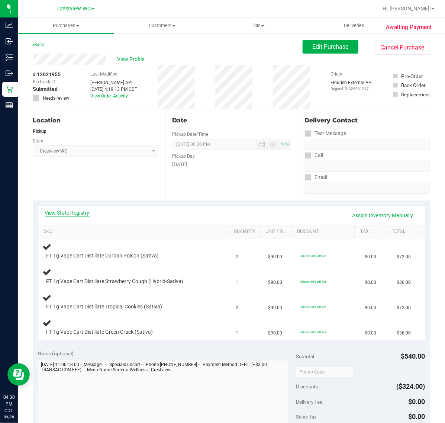
click at [87, 215] on link "View State Registry" at bounding box center [67, 212] width 45 height 7
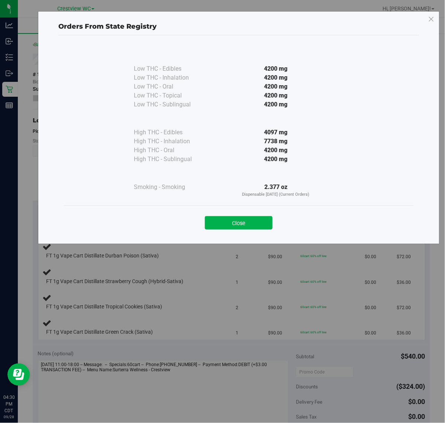
click at [225, 224] on button "Close" at bounding box center [239, 222] width 68 height 13
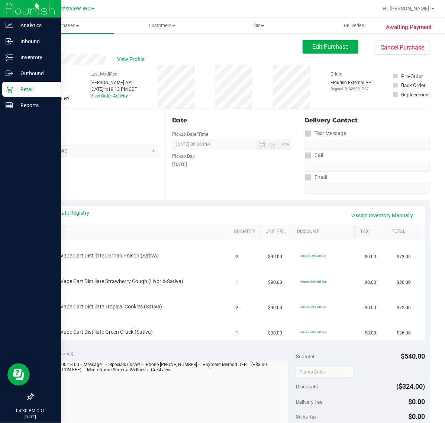
click at [42, 93] on p "Retail" at bounding box center [35, 89] width 45 height 9
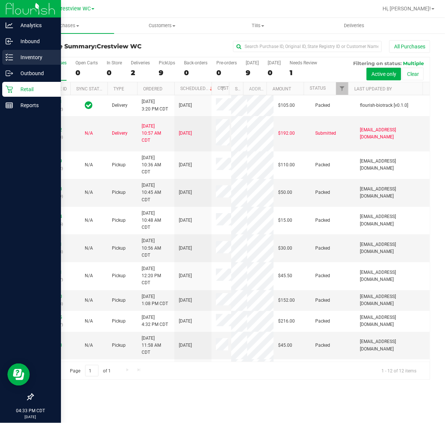
click at [17, 56] on p "Inventory" at bounding box center [35, 57] width 45 height 9
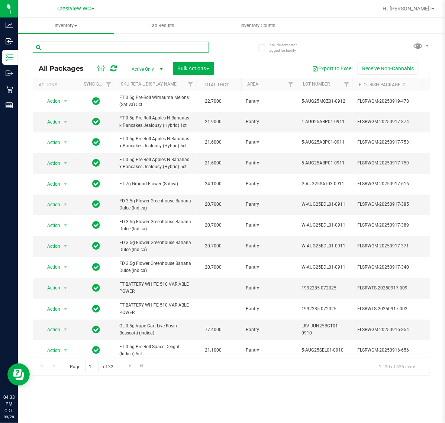
click at [119, 51] on input "text" at bounding box center [121, 47] width 176 height 11
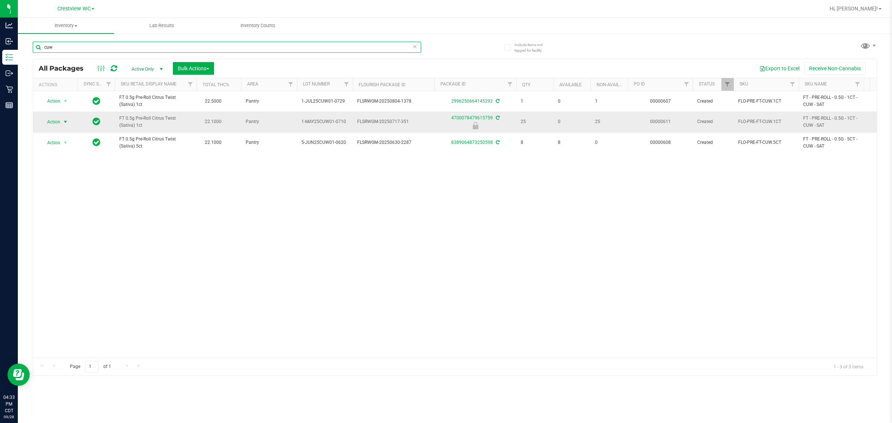
type input "cuw"
click at [54, 120] on span "Action" at bounding box center [51, 122] width 20 height 10
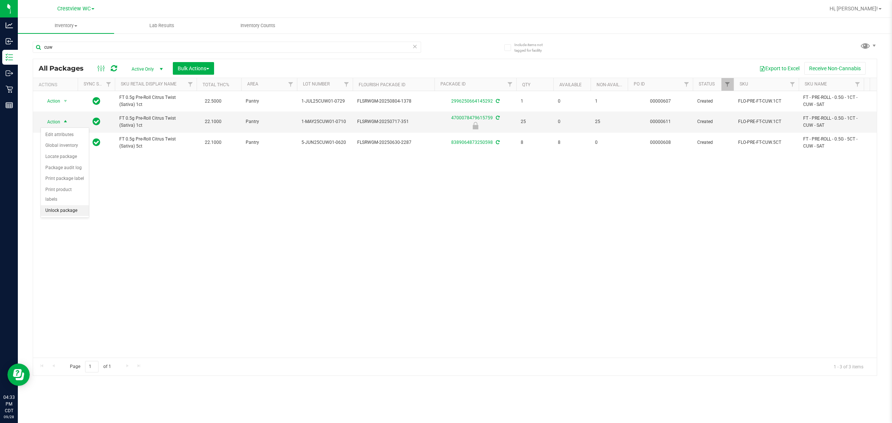
click at [63, 207] on li "Unlock package" at bounding box center [65, 210] width 48 height 11
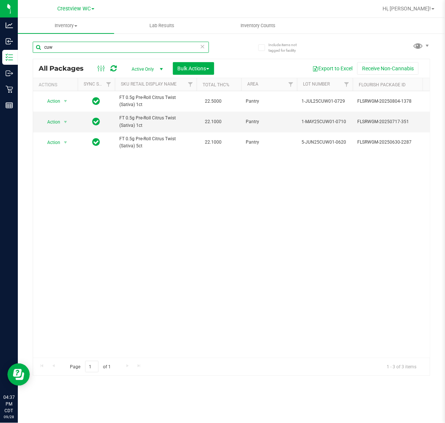
click at [206, 48] on input "cuw" at bounding box center [121, 47] width 176 height 11
click at [203, 46] on icon at bounding box center [202, 46] width 5 height 9
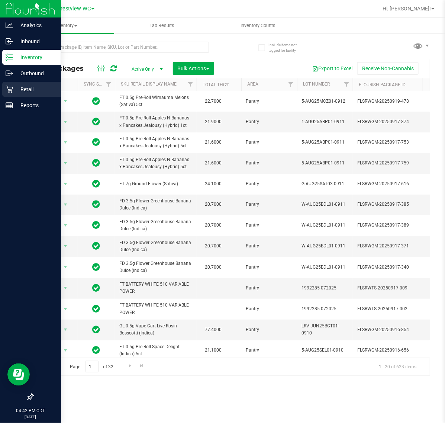
click at [10, 93] on div "Retail" at bounding box center [31, 89] width 59 height 15
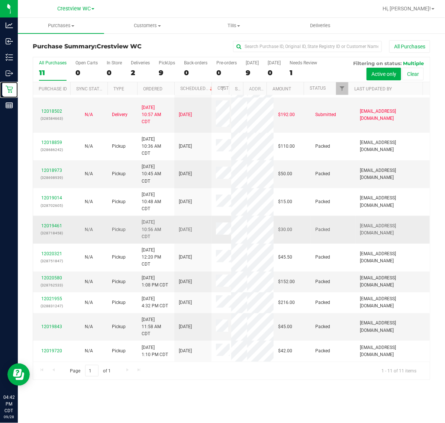
scroll to position [117, 0]
click at [49, 275] on link "12020580" at bounding box center [51, 277] width 21 height 5
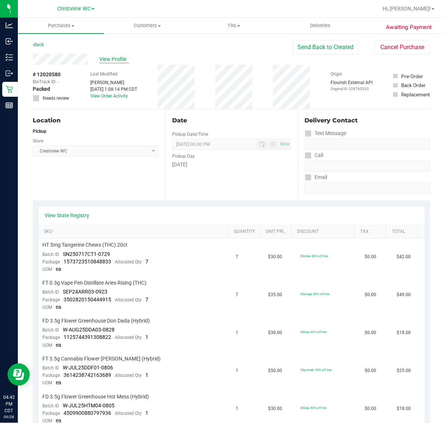
click at [123, 58] on span "View Profile" at bounding box center [114, 59] width 30 height 8
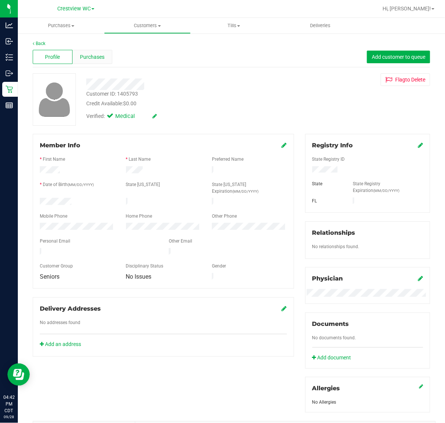
click at [109, 58] on div "Purchases" at bounding box center [92, 57] width 40 height 14
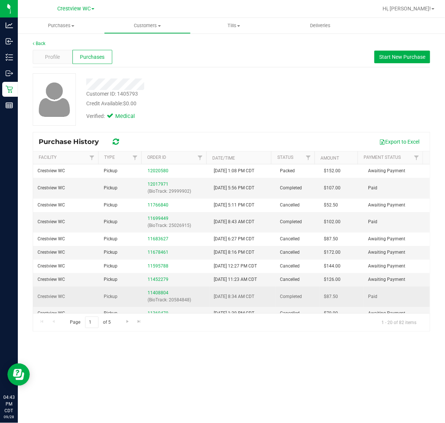
drag, startPoint x: 301, startPoint y: 296, endPoint x: 259, endPoint y: 293, distance: 42.5
click at [259, 293] on tr "Crestview WC Pickup 11408804 (BioTrack: 20584848) [DATE] 8:34 AM CDT Completed …" at bounding box center [231, 296] width 397 height 20
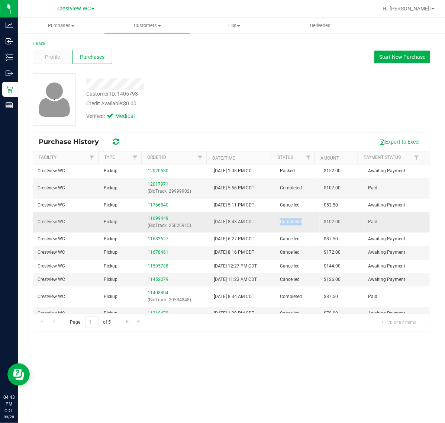
drag, startPoint x: 302, startPoint y: 220, endPoint x: 276, endPoint y: 224, distance: 26.3
click at [276, 224] on td "Completed" at bounding box center [297, 222] width 44 height 20
drag, startPoint x: 305, startPoint y: 279, endPoint x: 265, endPoint y: 279, distance: 39.8
click at [265, 279] on tr "Crestview WC Pickup 11452279 [DATE] 11:23 AM CDT Cancelled $126.00 Awaiting Pay…" at bounding box center [231, 279] width 397 height 13
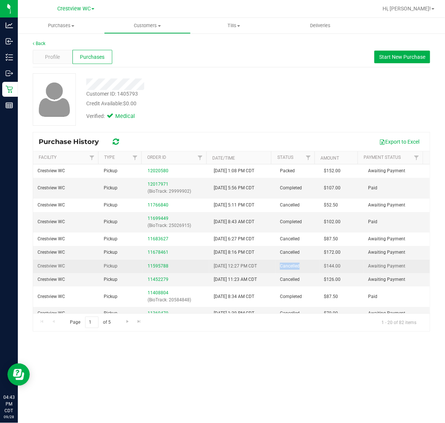
drag, startPoint x: 295, startPoint y: 268, endPoint x: 276, endPoint y: 268, distance: 19.0
click at [276, 268] on td "Cancelled" at bounding box center [297, 265] width 44 height 13
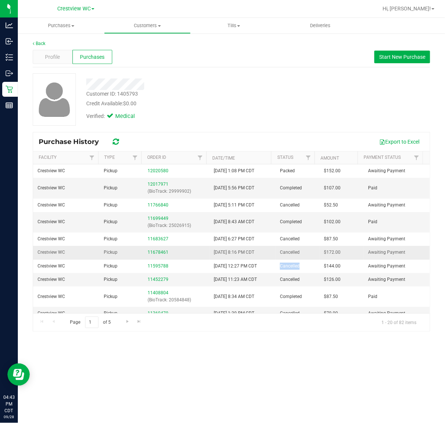
drag, startPoint x: 299, startPoint y: 258, endPoint x: 262, endPoint y: 255, distance: 37.3
click at [262, 255] on tr "Crestview WC Pickup 11678461 [DATE] 8:16 PM CDT Cancelled $172.00 Awaiting Paym…" at bounding box center [231, 252] width 397 height 13
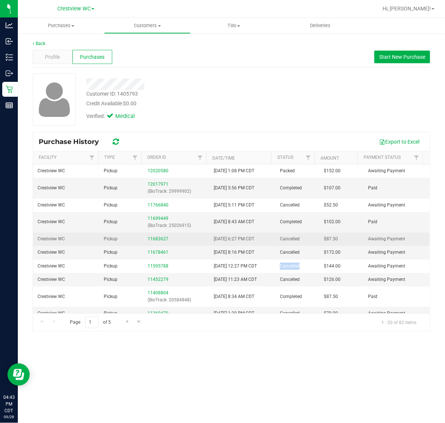
drag, startPoint x: 294, startPoint y: 243, endPoint x: 266, endPoint y: 244, distance: 28.3
click at [266, 244] on tr "Crestview WC Pickup 11683627 [DATE] 6:27 PM CDT Cancelled $87.50 Awaiting Payme…" at bounding box center [231, 238] width 397 height 13
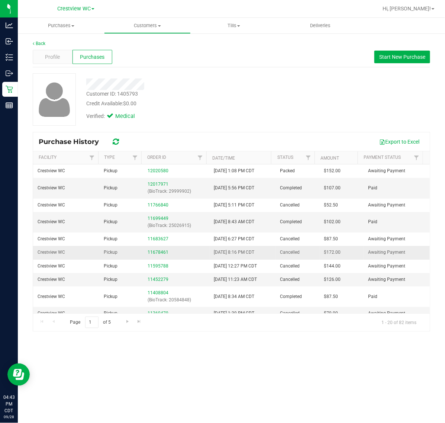
click at [307, 248] on td "Cancelled" at bounding box center [297, 252] width 44 height 13
drag, startPoint x: 305, startPoint y: 249, endPoint x: 272, endPoint y: 255, distance: 34.0
click at [275, 255] on td "Cancelled" at bounding box center [297, 252] width 44 height 13
click at [159, 186] on link "12017971" at bounding box center [158, 183] width 21 height 5
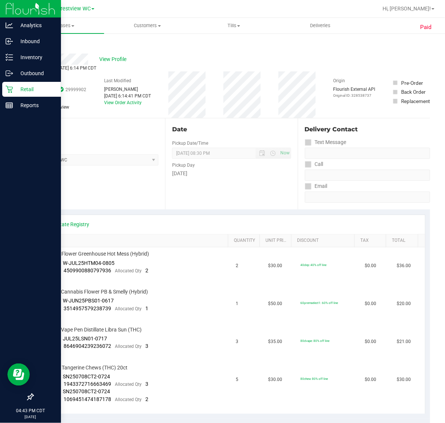
click at [12, 88] on icon at bounding box center [9, 88] width 7 height 7
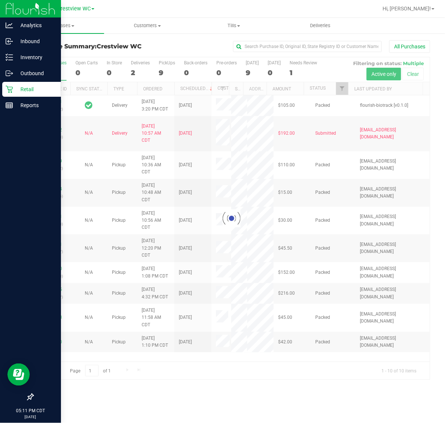
click at [8, 97] on link "Retail" at bounding box center [30, 90] width 61 height 16
click at [17, 104] on p "Reports" at bounding box center [35, 105] width 45 height 9
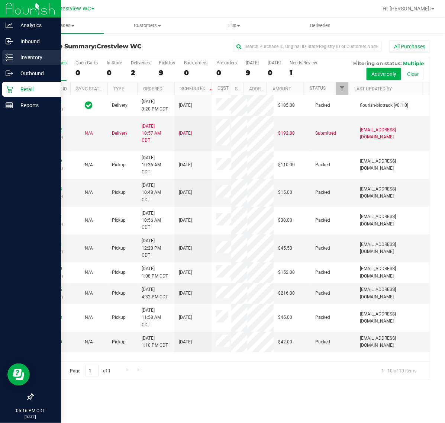
click at [16, 57] on p "Inventory" at bounding box center [35, 57] width 45 height 9
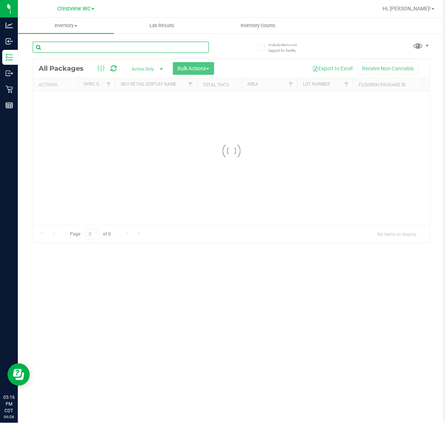
click at [87, 47] on input "text" at bounding box center [121, 47] width 176 height 11
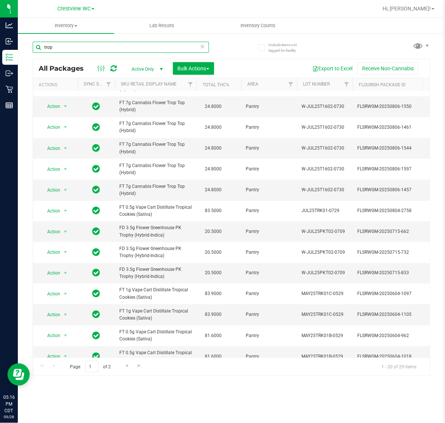
scroll to position [157, 0]
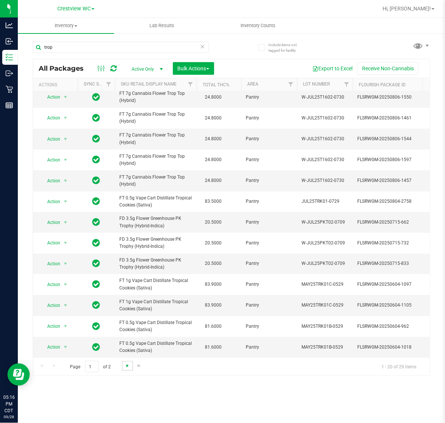
click at [124, 367] on span "Go to the next page" at bounding box center [127, 365] width 6 height 6
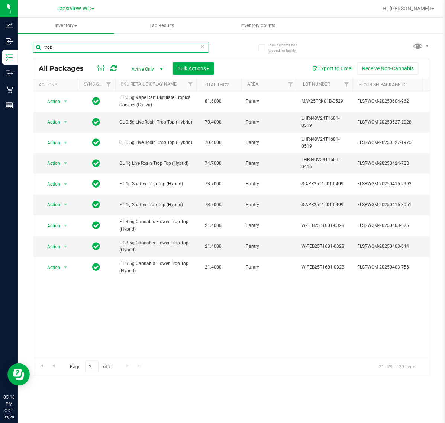
click at [111, 52] on input "trop" at bounding box center [121, 47] width 176 height 11
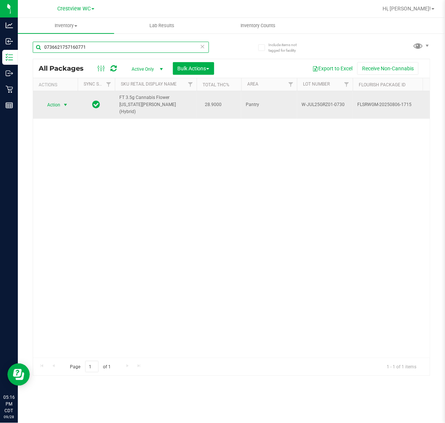
type input "0736621757160771"
click at [53, 104] on span "Action" at bounding box center [51, 105] width 20 height 10
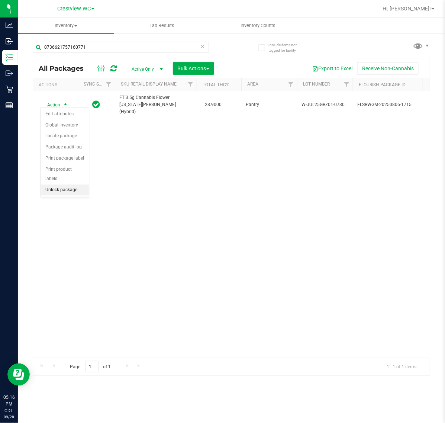
click at [68, 185] on li "Unlock package" at bounding box center [65, 189] width 48 height 11
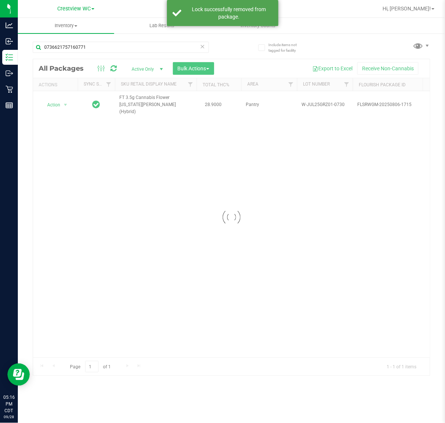
click at [64, 103] on div at bounding box center [231, 217] width 397 height 316
click at [55, 101] on div at bounding box center [231, 217] width 397 height 316
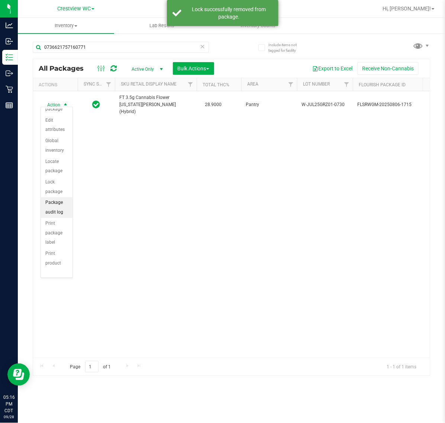
scroll to position [46, 0]
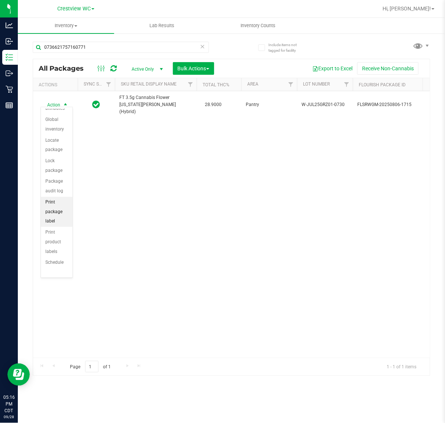
click at [49, 227] on li "Print package label" at bounding box center [57, 212] width 32 height 30
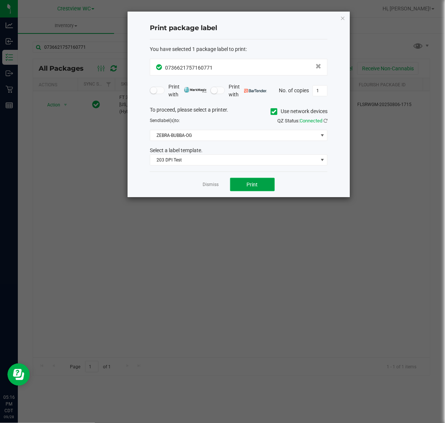
click at [240, 181] on button "Print" at bounding box center [252, 184] width 45 height 13
click at [211, 187] on link "Dismiss" at bounding box center [211, 184] width 16 height 6
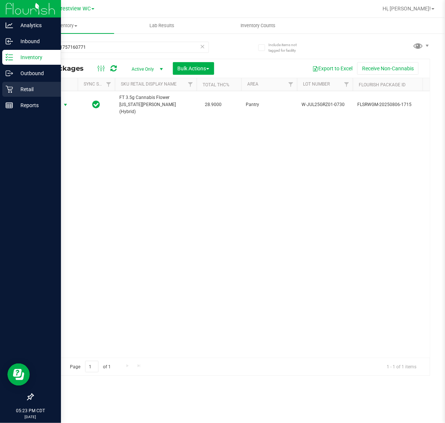
click at [13, 92] on p "Retail" at bounding box center [35, 89] width 45 height 9
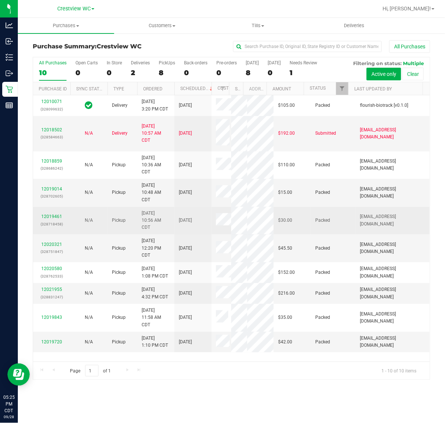
scroll to position [90, 0]
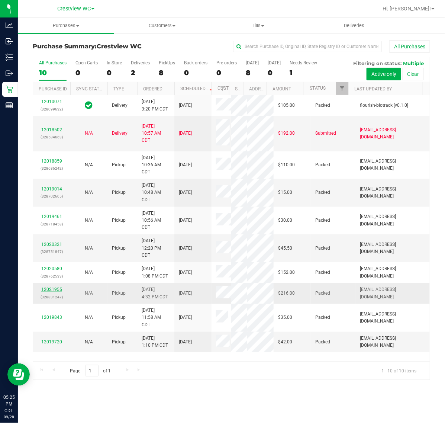
click at [51, 287] on link "12021955" at bounding box center [51, 289] width 21 height 5
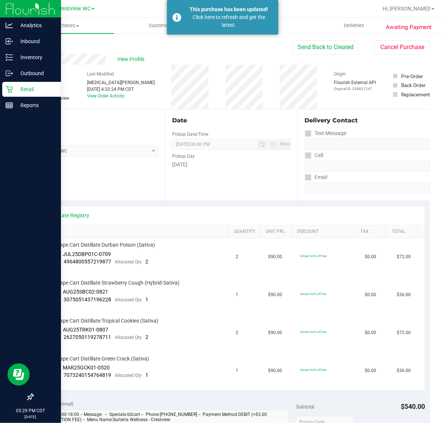
click at [7, 94] on div "Retail" at bounding box center [31, 89] width 59 height 15
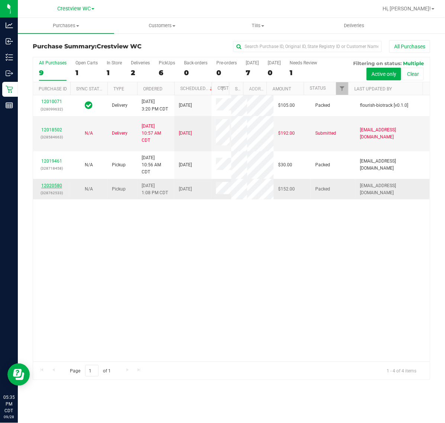
click at [45, 188] on link "12020580" at bounding box center [51, 185] width 21 height 5
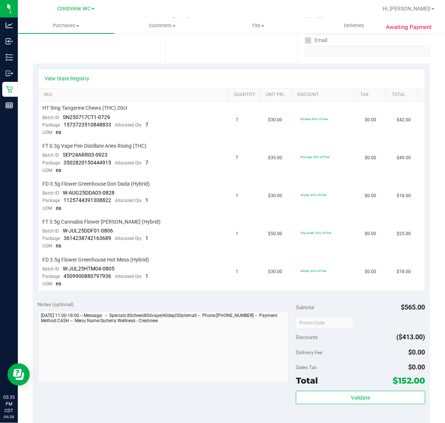
scroll to position [141, 0]
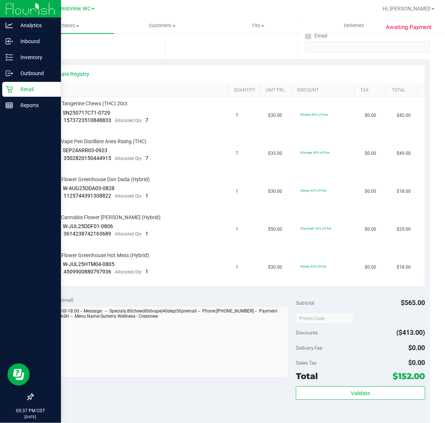
click at [14, 86] on p "Retail" at bounding box center [35, 89] width 45 height 9
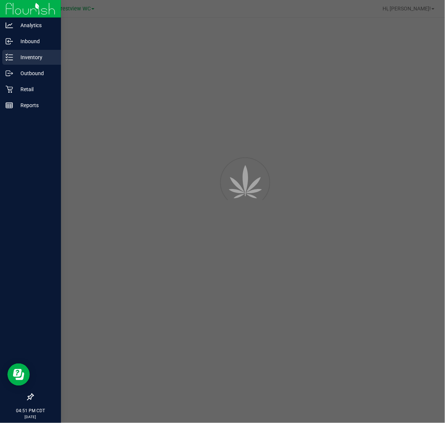
click at [33, 56] on p "Inventory" at bounding box center [35, 57] width 45 height 9
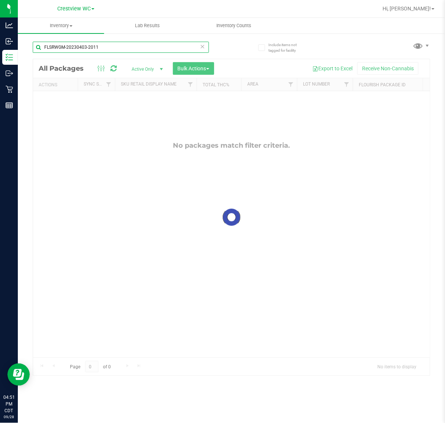
drag, startPoint x: 112, startPoint y: 49, endPoint x: -61, endPoint y: 64, distance: 173.4
click at [0, 64] on html "Analytics Inbound Inventory Outbound Retail Reports 04:51 PM CDT 09/28/2025 09/…" at bounding box center [222, 211] width 445 height 423
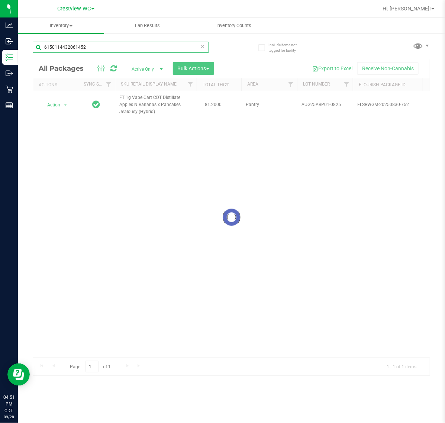
type input "6150114432061452"
click at [64, 106] on div at bounding box center [231, 217] width 397 height 316
click at [59, 106] on div at bounding box center [231, 217] width 397 height 316
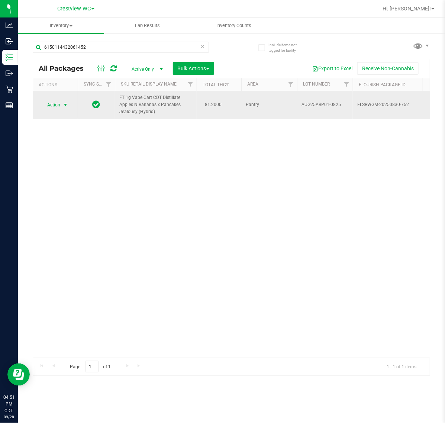
click at [65, 104] on span "select" at bounding box center [65, 105] width 6 height 6
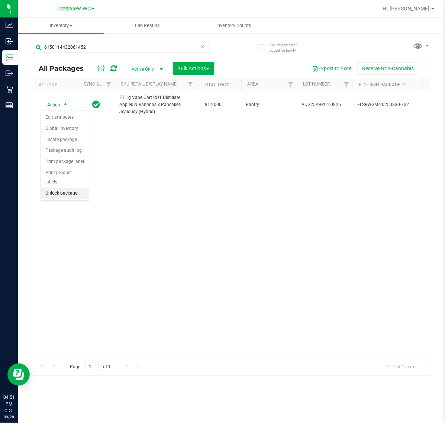
click at [55, 189] on li "Unlock package" at bounding box center [65, 193] width 48 height 11
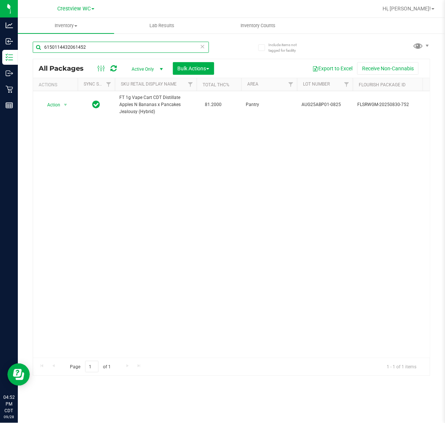
drag, startPoint x: 103, startPoint y: 50, endPoint x: -22, endPoint y: 52, distance: 125.3
click at [0, 52] on html "Analytics Inbound Inventory Outbound Retail Reports 04:52 PM CDT 09/28/2025 09/…" at bounding box center [222, 211] width 445 height 423
type input "0126499372921368"
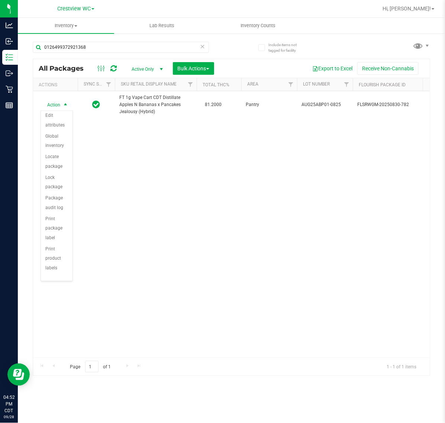
scroll to position [67, 0]
click at [55, 201] on li "Print package label" at bounding box center [57, 196] width 32 height 30
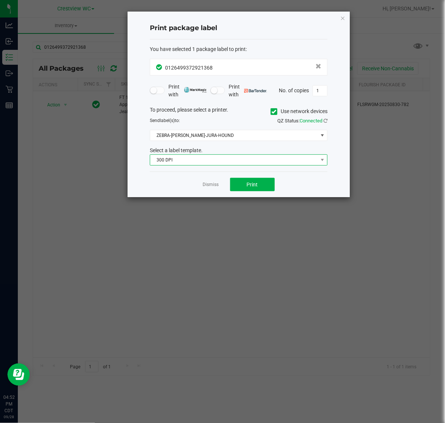
click at [195, 165] on span "300 DPI" at bounding box center [234, 160] width 168 height 10
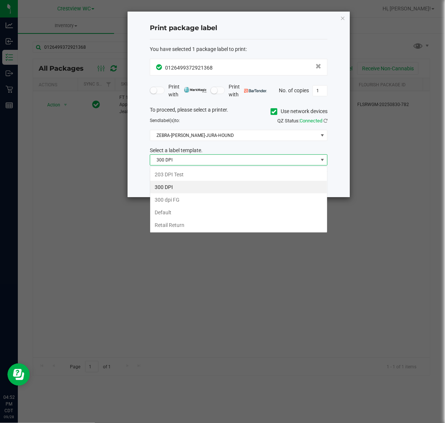
scroll to position [12, 177]
click at [178, 174] on li "203 DPI Test" at bounding box center [238, 174] width 177 height 13
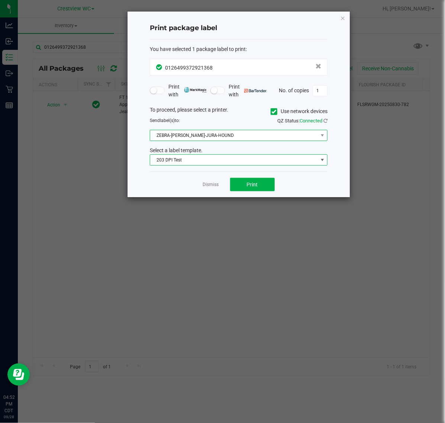
click at [204, 136] on span "ZEBRA-BRUNO-JURA-HOUND" at bounding box center [234, 135] width 168 height 10
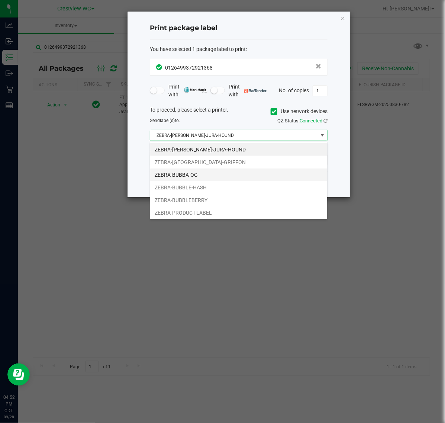
click at [194, 175] on li "ZEBRA-BUBBA-OG" at bounding box center [238, 174] width 177 height 13
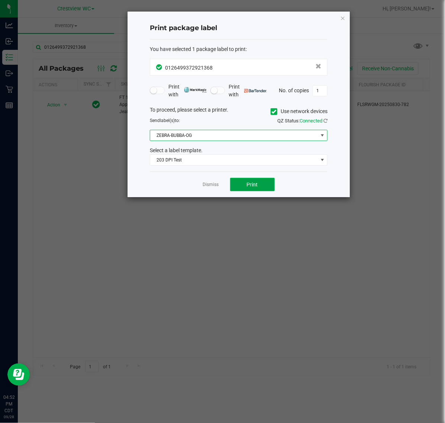
click at [260, 181] on button "Print" at bounding box center [252, 184] width 45 height 13
drag, startPoint x: 210, startPoint y: 189, endPoint x: 201, endPoint y: 181, distance: 12.2
click at [210, 188] on app-cancel-button "Dismiss" at bounding box center [211, 185] width 16 height 8
click at [210, 190] on div "Dismiss Print" at bounding box center [239, 184] width 178 height 26
click at [210, 188] on link "Dismiss" at bounding box center [211, 184] width 16 height 6
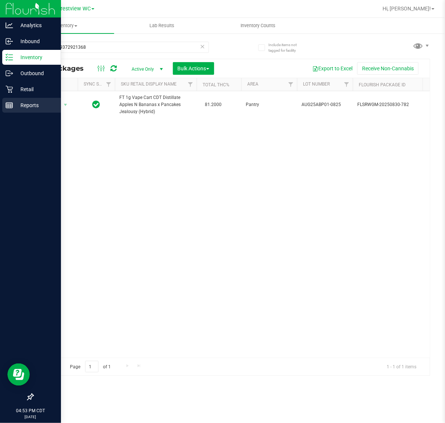
click at [17, 103] on p "Reports" at bounding box center [35, 105] width 45 height 9
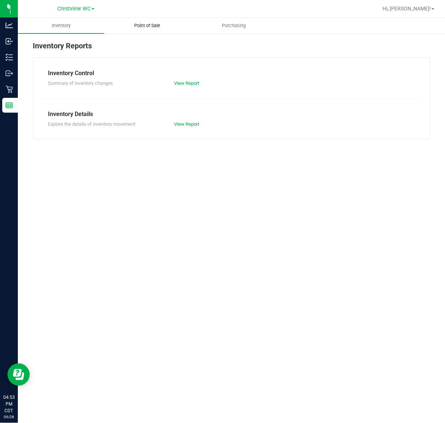
drag, startPoint x: 159, startPoint y: 39, endPoint x: 159, endPoint y: 28, distance: 10.8
click at [159, 38] on div "Inventory Reports Inventory Control Summary of inventory changes View Report In…" at bounding box center [231, 90] width 427 height 114
click at [159, 27] on span "Point of Sale" at bounding box center [147, 25] width 46 height 7
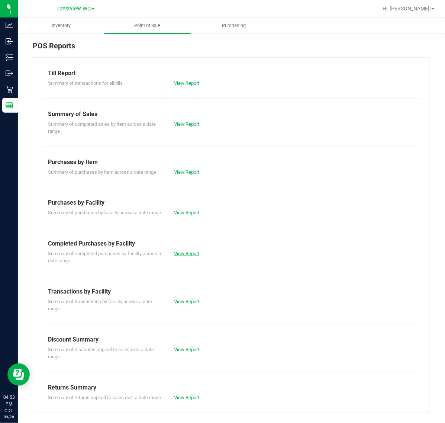
click at [188, 256] on link "View Report" at bounding box center [186, 253] width 25 height 6
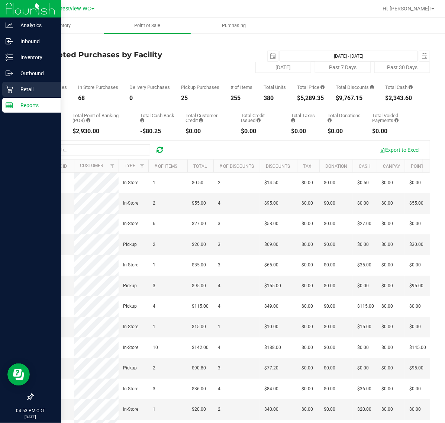
click at [25, 91] on p "Retail" at bounding box center [35, 89] width 45 height 9
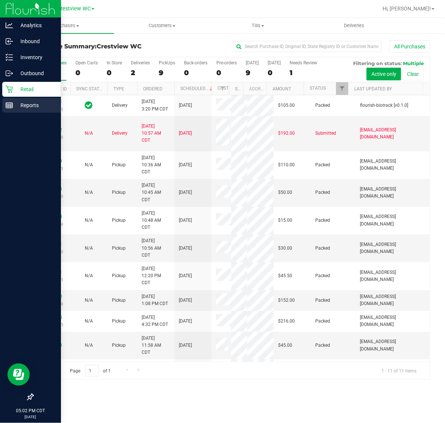
click at [12, 111] on div "Reports" at bounding box center [31, 105] width 59 height 15
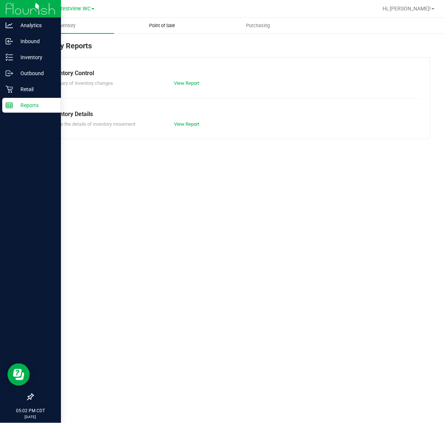
click at [148, 29] on uib-tab-heading "Point of Sale" at bounding box center [162, 25] width 96 height 15
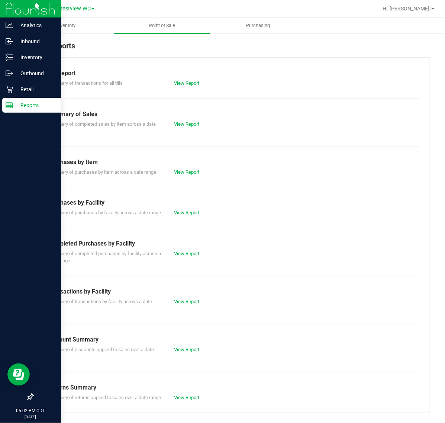
click at [184, 257] on div "View Report" at bounding box center [199, 253] width 63 height 7
click at [184, 256] on link "View Report" at bounding box center [186, 253] width 25 height 6
